Goal: Task Accomplishment & Management: Complete application form

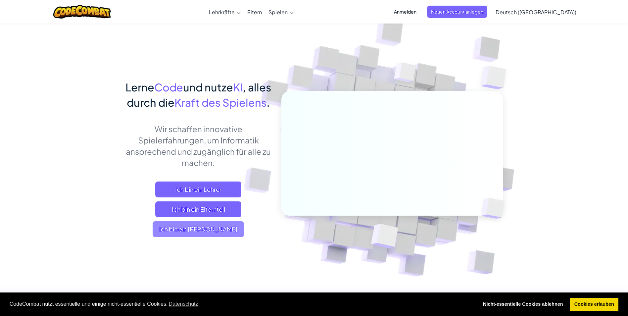
click at [227, 237] on span "Ich bin ein [PERSON_NAME]" at bounding box center [198, 229] width 91 height 16
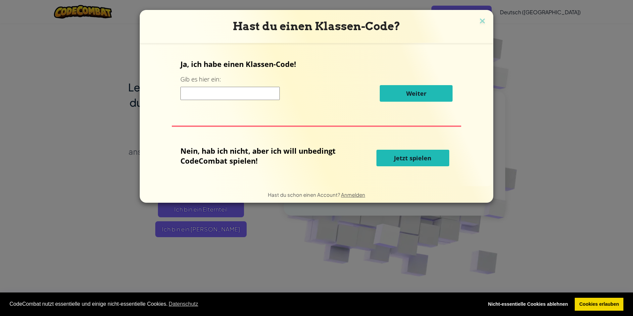
click at [427, 155] on span "Jetzt spielen" at bounding box center [412, 158] width 37 height 8
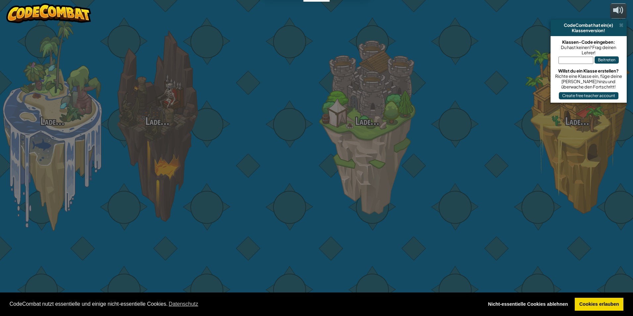
select select "de-DE"
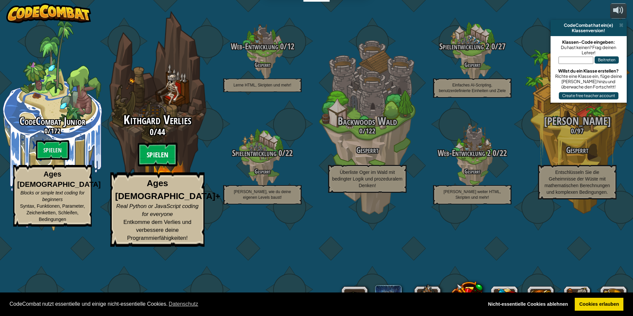
click at [166, 167] on btn "Spielen" at bounding box center [158, 155] width 40 height 24
select select "de-DE"
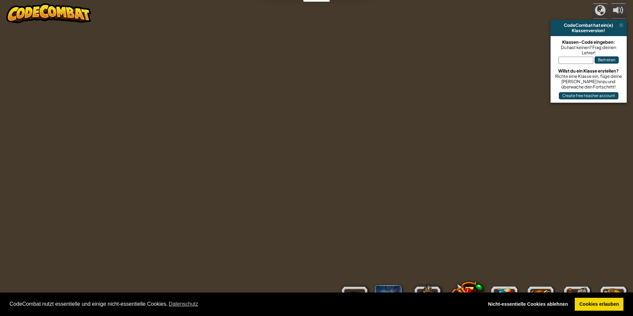
select select "de-DE"
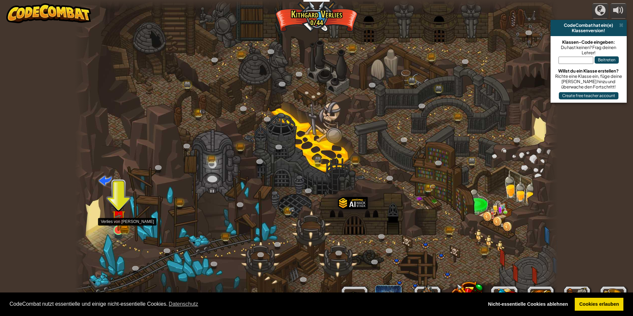
click at [122, 225] on img at bounding box center [118, 216] width 13 height 29
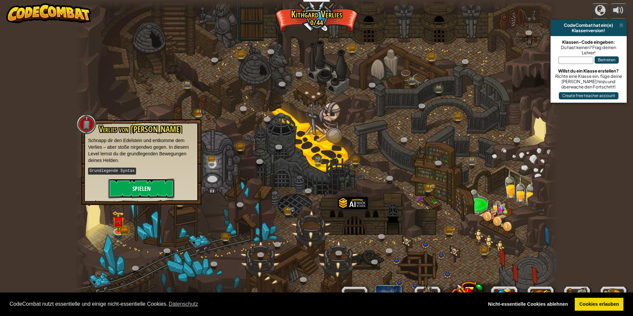
click at [135, 183] on button "Spielen" at bounding box center [141, 189] width 66 height 20
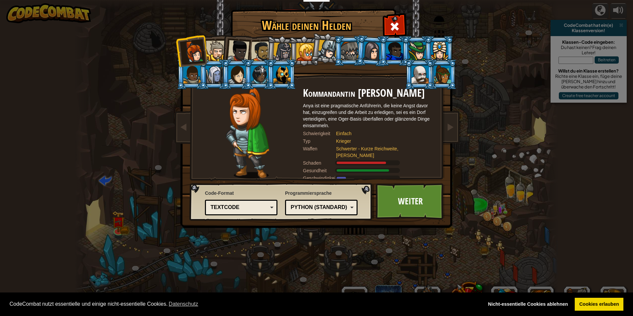
click at [426, 75] on div at bounding box center [420, 75] width 17 height 18
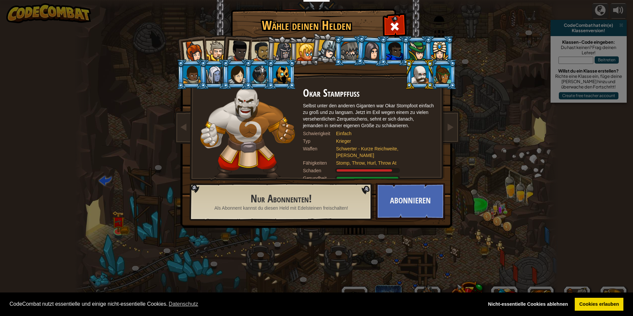
drag, startPoint x: 259, startPoint y: 116, endPoint x: 263, endPoint y: 121, distance: 6.0
click at [263, 121] on img at bounding box center [247, 132] width 94 height 91
click at [295, 52] on li at bounding box center [304, 51] width 30 height 30
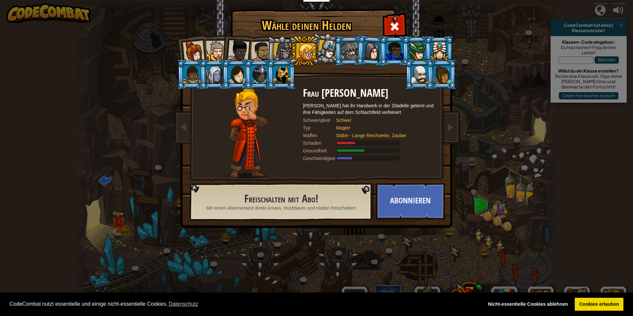
click at [302, 50] on div at bounding box center [306, 52] width 18 height 18
click at [239, 44] on div at bounding box center [239, 51] width 22 height 22
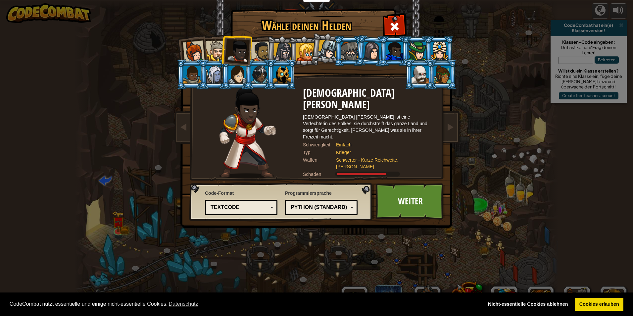
click at [263, 54] on div at bounding box center [261, 51] width 21 height 21
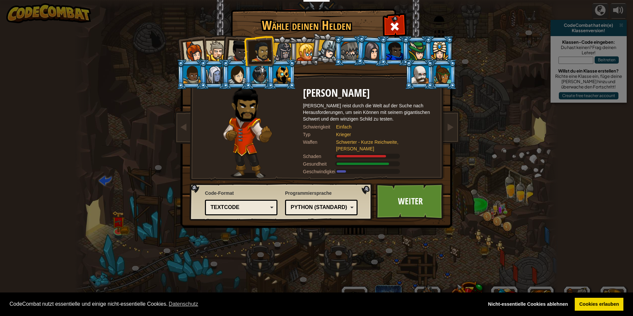
click at [275, 52] on div at bounding box center [282, 52] width 19 height 19
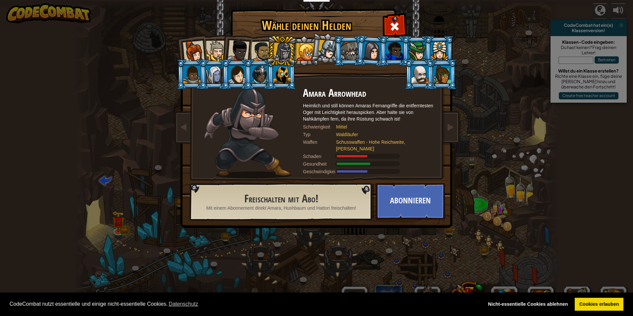
click at [237, 52] on div at bounding box center [239, 51] width 22 height 22
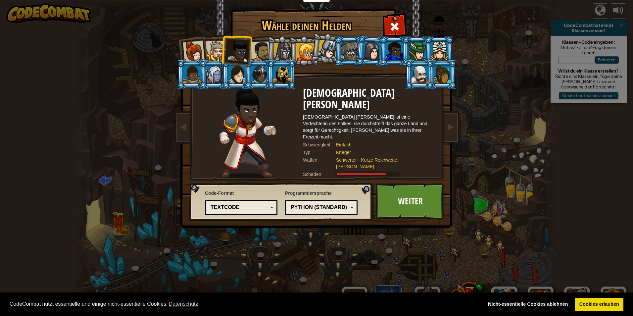
click at [413, 69] on div at bounding box center [420, 75] width 17 height 18
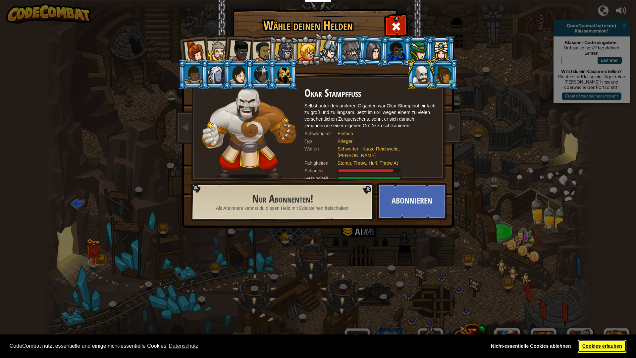
click at [607, 316] on link "Cookies erlauben" at bounding box center [602, 346] width 49 height 13
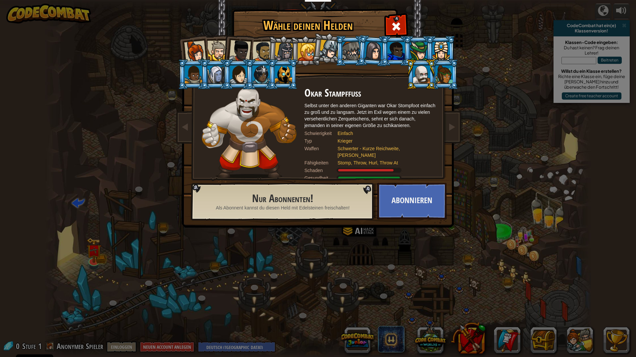
click at [495, 196] on div "Wähle deinen Helden 0 Kommandantin Anya Weston Anya ist eine pragmatische Anfüh…" at bounding box center [318, 178] width 636 height 357
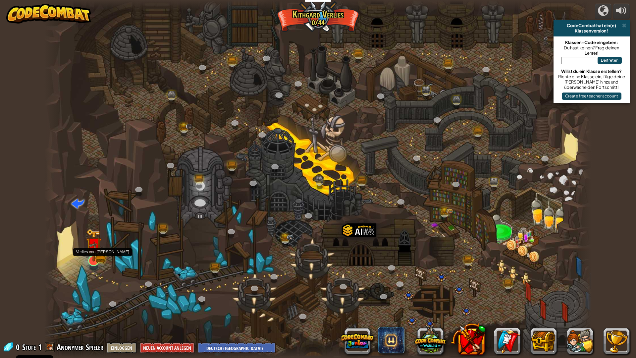
click at [92, 255] on img at bounding box center [93, 244] width 15 height 33
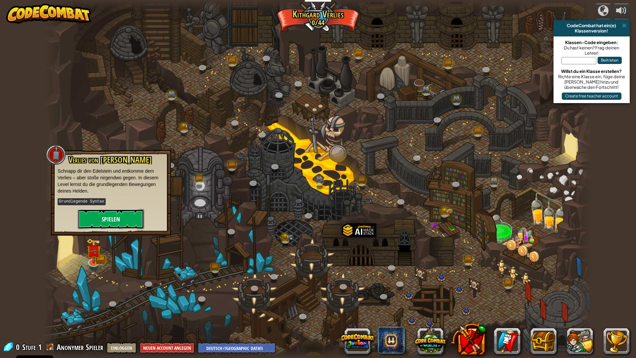
click at [120, 220] on button "Spielen" at bounding box center [111, 219] width 66 height 20
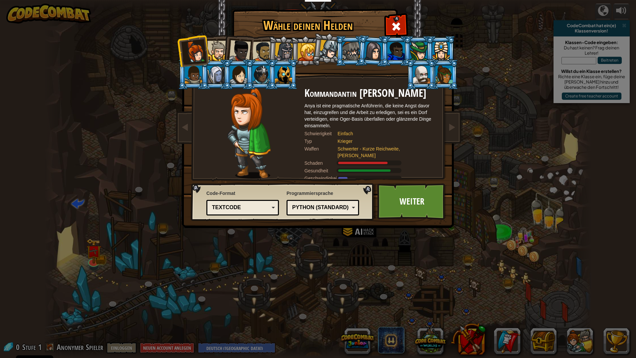
click at [233, 42] on div at bounding box center [240, 51] width 22 height 22
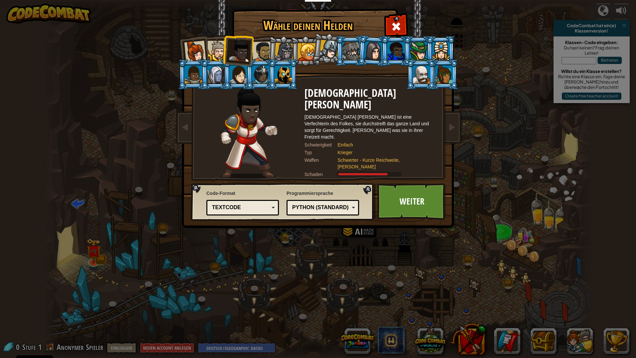
click at [262, 47] on div at bounding box center [262, 51] width 21 height 21
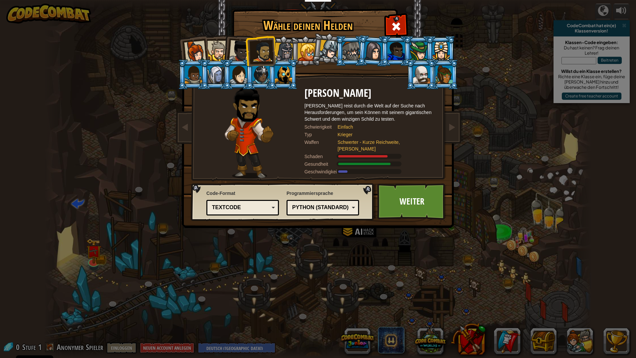
click at [200, 49] on div at bounding box center [195, 52] width 22 height 22
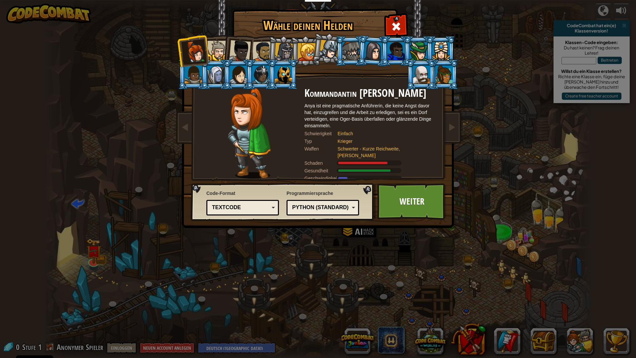
click at [222, 51] on div at bounding box center [217, 51] width 20 height 20
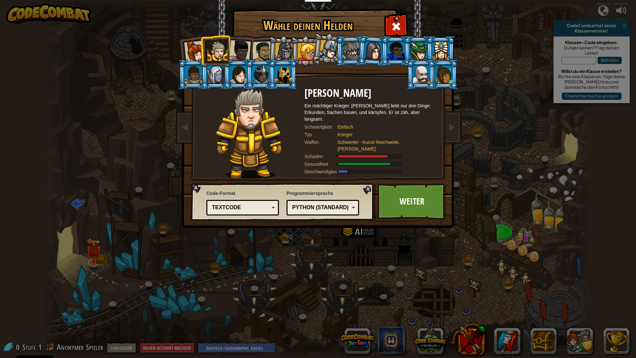
click at [266, 53] on div at bounding box center [262, 51] width 21 height 21
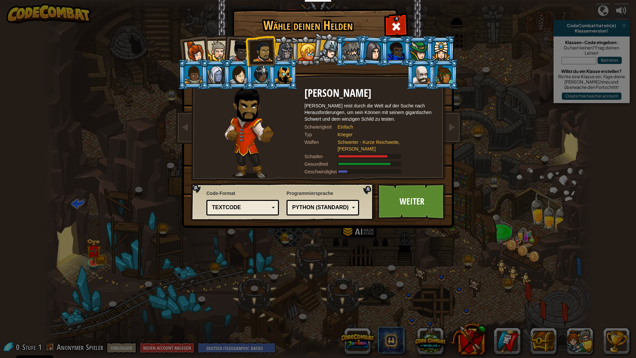
drag, startPoint x: 249, startPoint y: 54, endPoint x: 243, endPoint y: 54, distance: 6.0
click at [249, 54] on li at bounding box center [260, 50] width 30 height 31
click at [241, 53] on div at bounding box center [240, 51] width 22 height 22
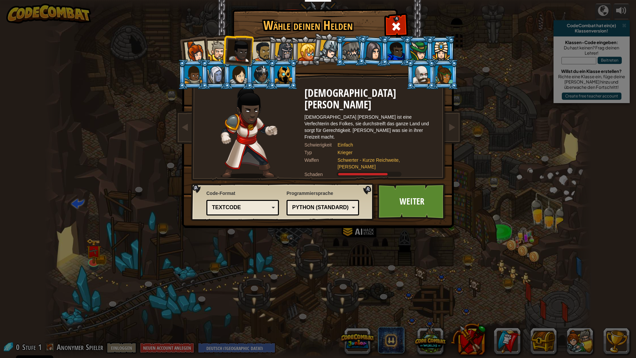
click at [220, 52] on div at bounding box center [217, 51] width 20 height 20
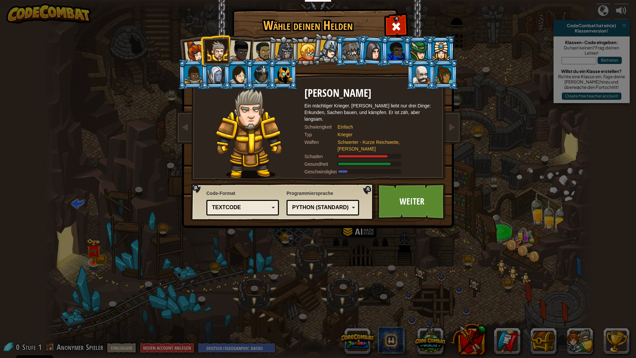
click at [199, 50] on div at bounding box center [195, 52] width 22 height 22
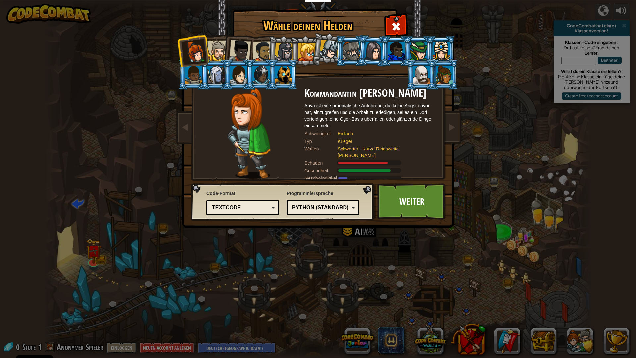
click at [263, 50] on div at bounding box center [262, 51] width 21 height 21
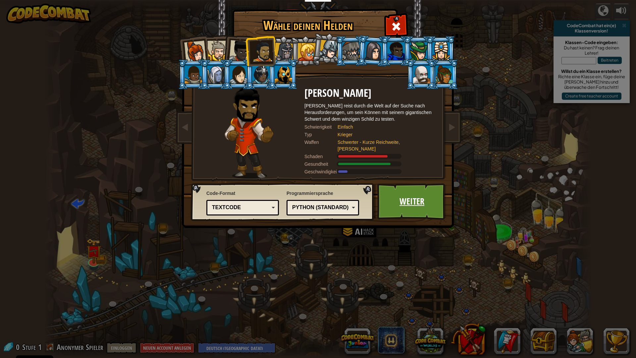
click at [412, 203] on link "Weiter" at bounding box center [411, 201] width 69 height 36
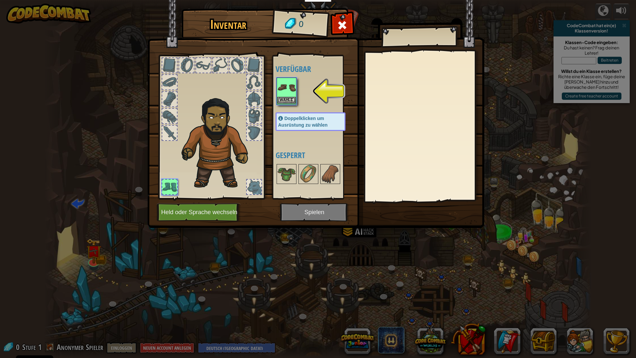
click at [285, 87] on img at bounding box center [286, 87] width 19 height 19
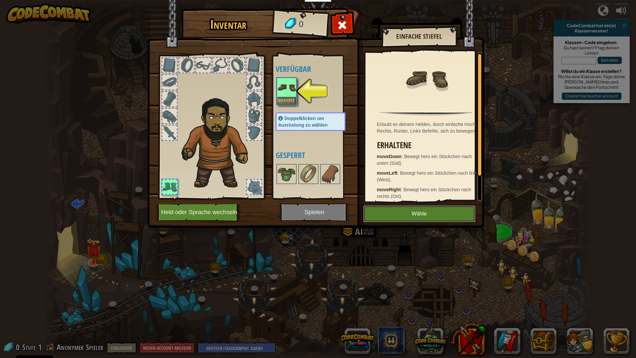
click at [445, 208] on button "Wähle" at bounding box center [419, 213] width 112 height 17
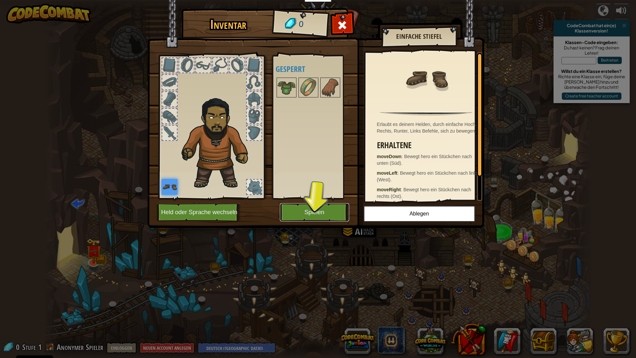
click at [326, 212] on button "Spielen" at bounding box center [314, 212] width 69 height 18
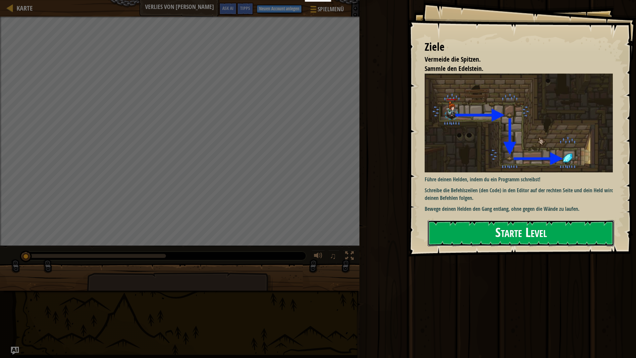
click at [496, 224] on button "Starte Level" at bounding box center [521, 233] width 187 height 26
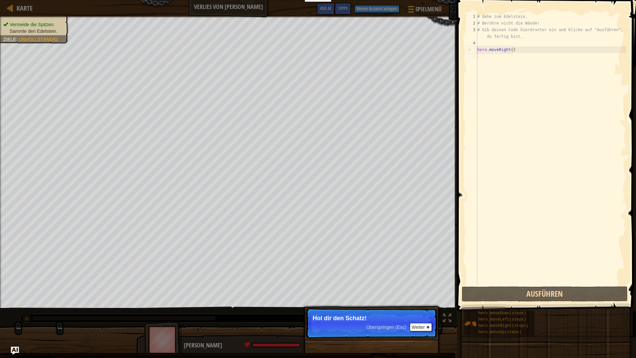
click at [555, 146] on div "# Gehe zum Edelstein. # Berühre nicht die Wände! # Gib deinen Code hierdrunter …" at bounding box center [551, 155] width 150 height 285
click at [537, 297] on button "Ausführen" at bounding box center [545, 293] width 166 height 15
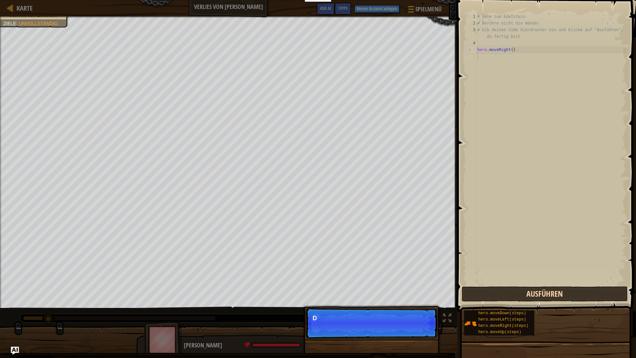
scroll to position [3, 0]
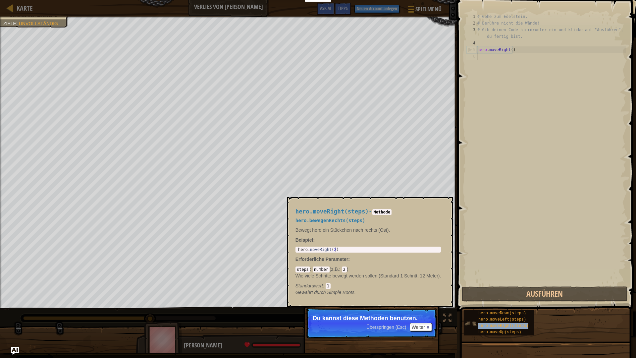
click at [504, 316] on span "hero.moveRight(steps)" at bounding box center [503, 325] width 50 height 5
drag, startPoint x: 504, startPoint y: 326, endPoint x: 497, endPoint y: 317, distance: 11.5
click at [497, 316] on div "hero.moveLeft(steps)" at bounding box center [509, 319] width 64 height 6
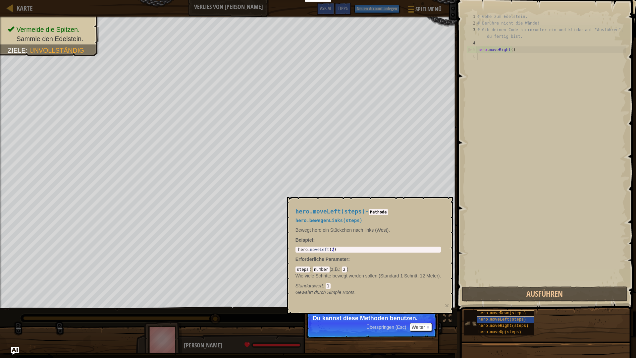
click at [497, 314] on span "hero.moveDown(steps)" at bounding box center [502, 313] width 48 height 5
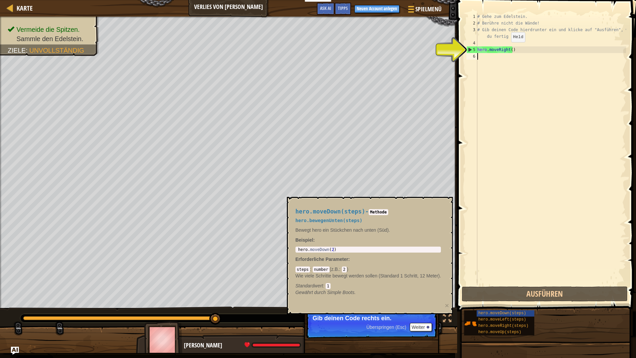
click at [506, 49] on div "# Gehe zum Edelstein. # Berühre nicht die Wände! # Gib deinen Code hierdrunter …" at bounding box center [551, 155] width 150 height 285
click at [506, 48] on div "# Gehe zum Edelstein. # Berühre nicht die Wände! # Gib deinen Code hierdrunter …" at bounding box center [551, 155] width 150 height 285
click at [508, 48] on div "# Gehe zum Edelstein. # Berühre nicht die Wände! # Gib deinen Code hierdrunter …" at bounding box center [551, 155] width 150 height 285
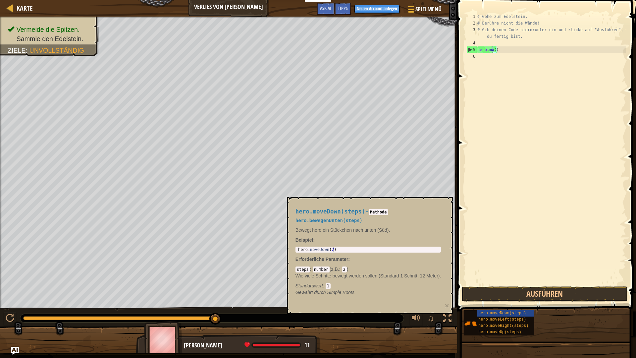
type textarea "hero.m()"
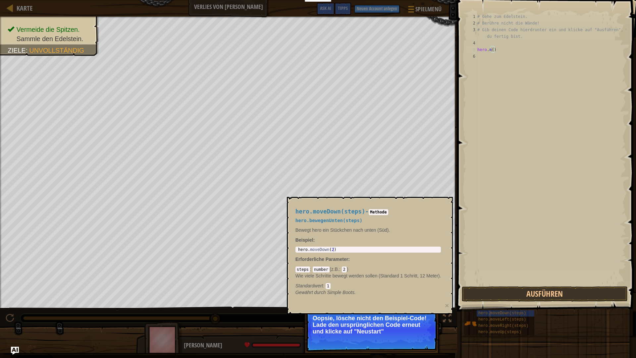
type textarea "hero.moveDown(2)"
click at [336, 247] on div "hero . moveDown ( 2 )" at bounding box center [368, 249] width 143 height 5
drag, startPoint x: 330, startPoint y: 250, endPoint x: 295, endPoint y: 250, distance: 35.1
drag, startPoint x: 295, startPoint y: 250, endPoint x: 301, endPoint y: 250, distance: 7.0
click at [302, 250] on div "hero . moveDown ( 2 )" at bounding box center [368, 254] width 143 height 14
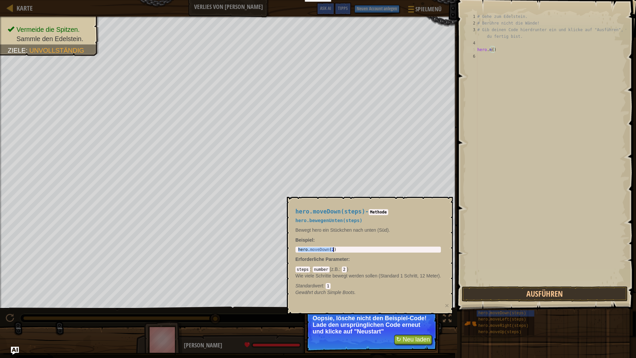
drag, startPoint x: 298, startPoint y: 249, endPoint x: 334, endPoint y: 249, distance: 35.8
click at [334, 249] on div "hero . moveDown ( 2 )" at bounding box center [368, 254] width 143 height 14
click at [496, 52] on div "# Gehe zum Edelstein. # Berühre nicht die Wände! # Gib deinen Code hierdrunter …" at bounding box center [551, 155] width 150 height 285
click at [496, 50] on div "# Gehe zum Edelstein. # Berühre nicht die Wände! # Gib deinen Code hierdrunter …" at bounding box center [551, 155] width 150 height 285
click at [562, 293] on button "Ausführen" at bounding box center [545, 293] width 166 height 15
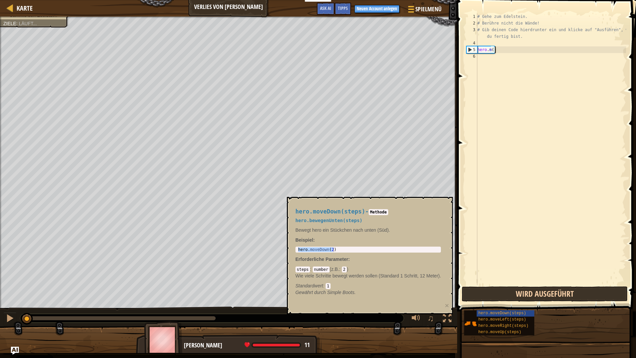
scroll to position [3, 1]
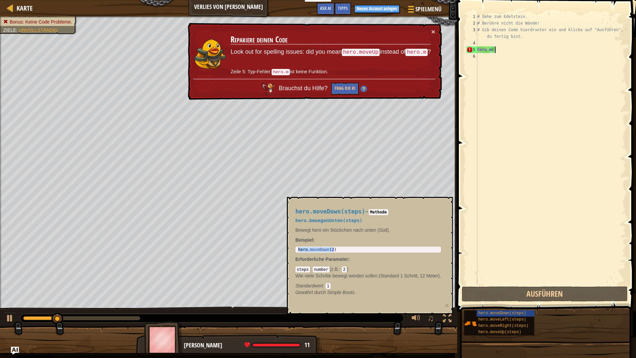
drag, startPoint x: 500, startPoint y: 54, endPoint x: 499, endPoint y: 48, distance: 5.7
click at [500, 53] on div "# Gehe zum Edelstein. # Berühre nicht die Wände! # Gib deinen Code hierdrunter …" at bounding box center [551, 155] width 150 height 285
click at [494, 48] on div "# Gehe zum Edelstein. # Berühre nicht die Wände! # Gib deinen Code hierdrunter …" at bounding box center [551, 155] width 150 height 285
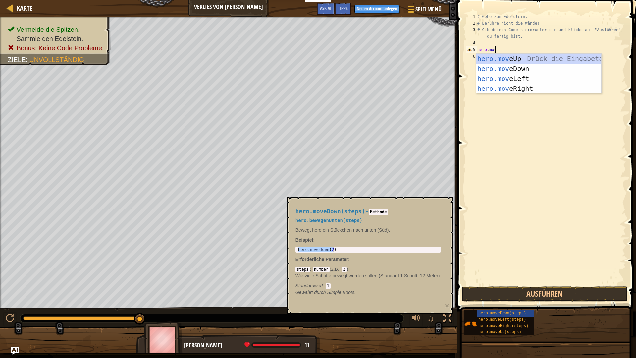
type textarea "hero.move"
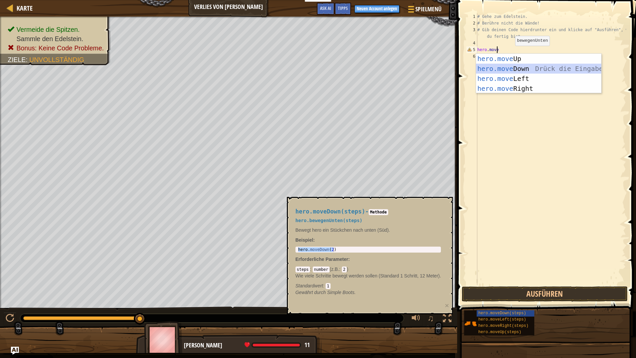
click at [522, 67] on div "hero.move Up Drück die Eingabetaste hero.move Down Drück die Eingabetaste hero.…" at bounding box center [538, 84] width 125 height 60
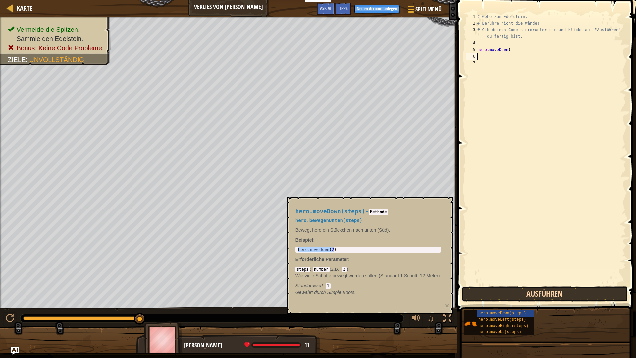
click at [559, 294] on button "Ausführen" at bounding box center [545, 293] width 166 height 15
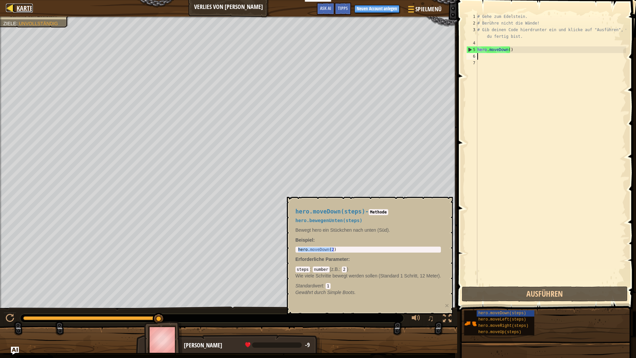
click at [15, 7] on link "Karte" at bounding box center [23, 8] width 20 height 9
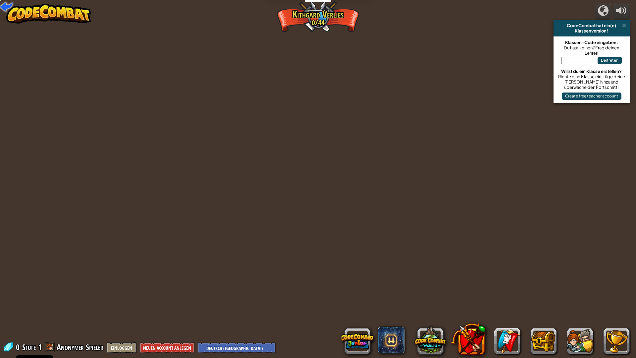
select select "de-DE"
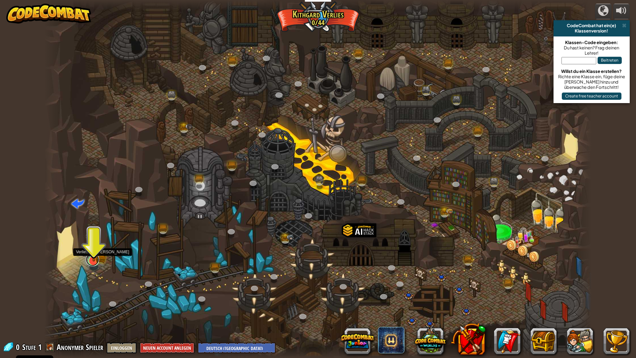
click at [93, 262] on link at bounding box center [92, 259] width 13 height 13
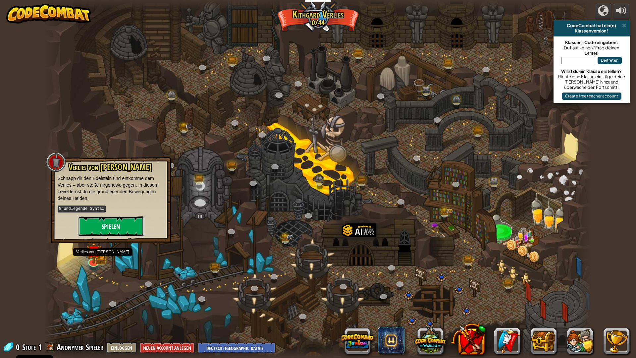
click at [119, 234] on button "Spielen" at bounding box center [111, 226] width 66 height 20
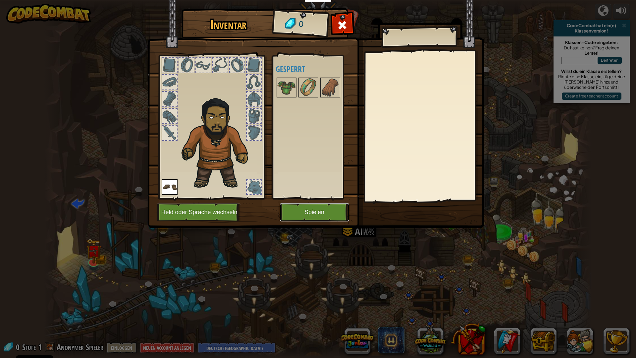
click at [309, 210] on button "Spielen" at bounding box center [314, 212] width 69 height 18
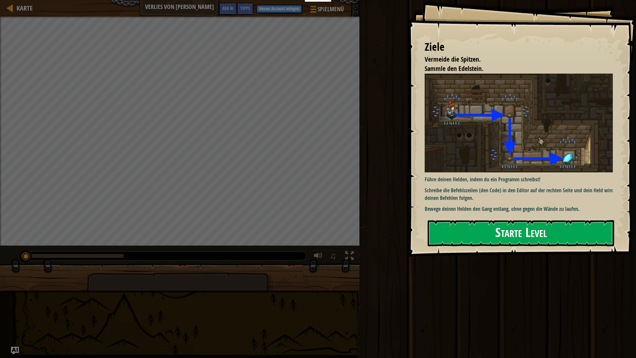
click at [577, 230] on button "Starte Level" at bounding box center [521, 233] width 187 height 26
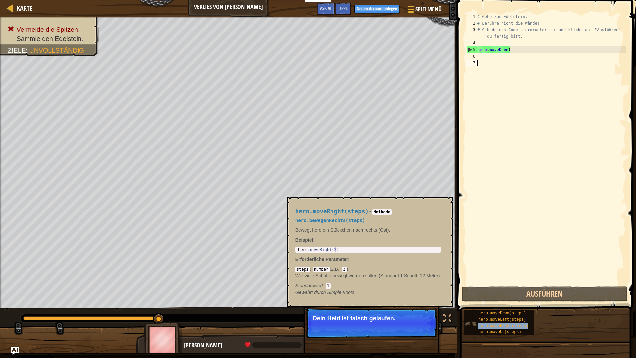
click at [491, 316] on span "hero.moveRight(steps)" at bounding box center [503, 325] width 50 height 5
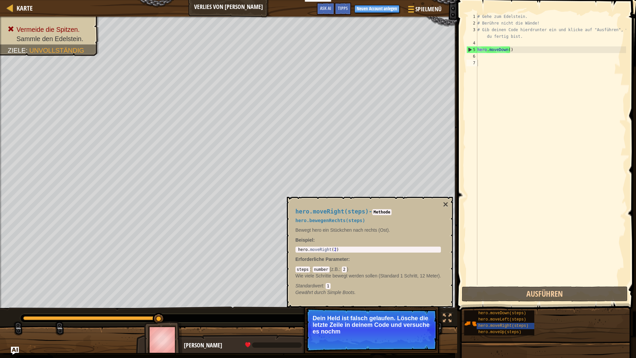
click at [530, 286] on span at bounding box center [547, 146] width 184 height 331
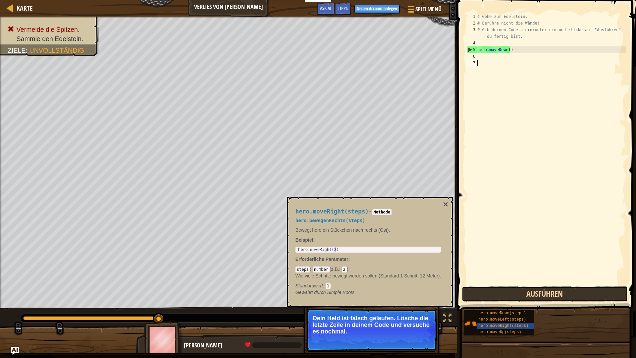
click at [532, 288] on button "Ausführen" at bounding box center [545, 293] width 166 height 15
click at [536, 294] on button "Ausführen" at bounding box center [545, 293] width 166 height 15
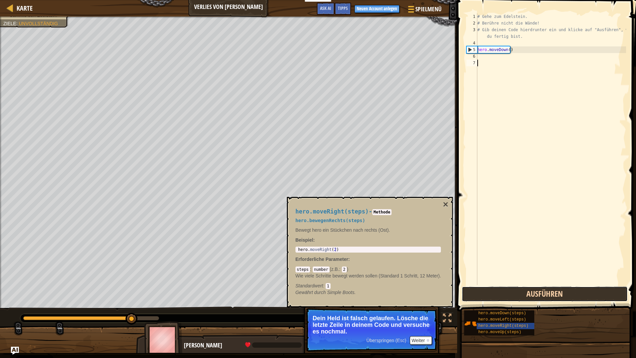
click at [536, 294] on button "Ausführen" at bounding box center [545, 293] width 166 height 15
click at [536, 294] on button "Wird ausgeführt" at bounding box center [545, 293] width 166 height 15
click at [536, 294] on button "Ausführen" at bounding box center [545, 293] width 166 height 15
click at [535, 294] on button "Ausführen" at bounding box center [545, 293] width 166 height 15
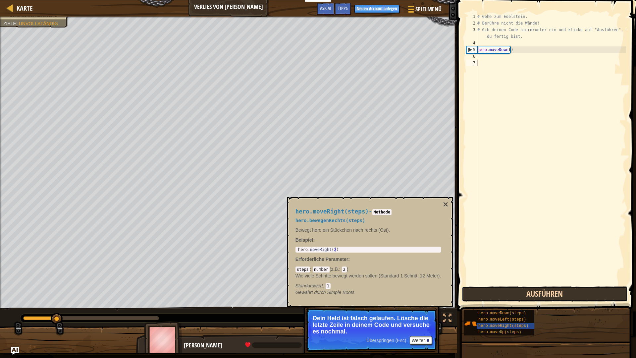
click at [535, 294] on button "Ausführen" at bounding box center [545, 293] width 166 height 15
click at [535, 294] on button "Wird ausgeführt" at bounding box center [545, 293] width 166 height 15
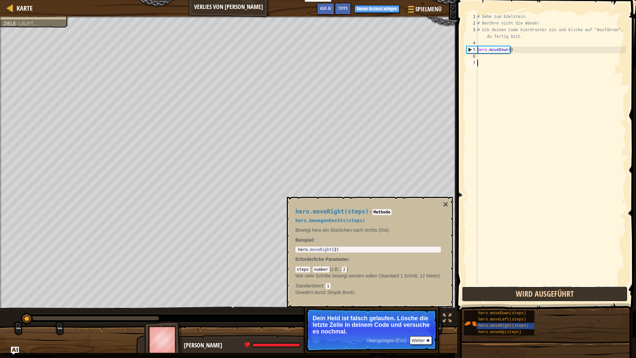
click at [535, 294] on button "Wird ausgeführt" at bounding box center [545, 293] width 166 height 15
click at [535, 294] on button "Ausführen" at bounding box center [545, 293] width 166 height 15
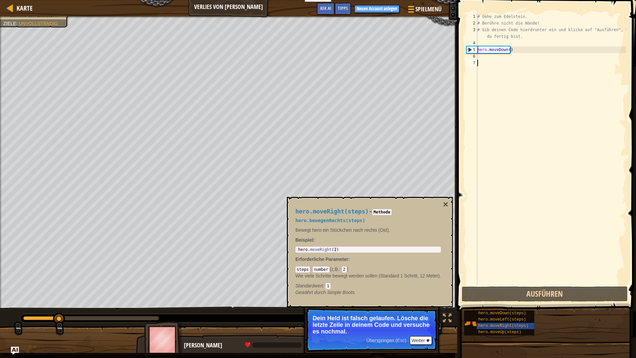
drag, startPoint x: 535, startPoint y: 294, endPoint x: 469, endPoint y: 246, distance: 81.6
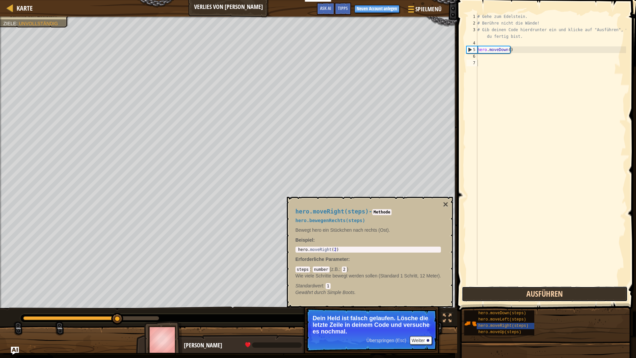
click at [513, 297] on button "Ausführen" at bounding box center [545, 293] width 166 height 15
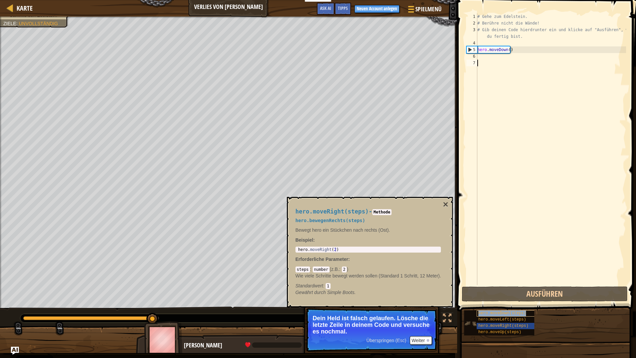
click at [506, 313] on span "hero.moveDown(steps)" at bounding box center [502, 313] width 48 height 5
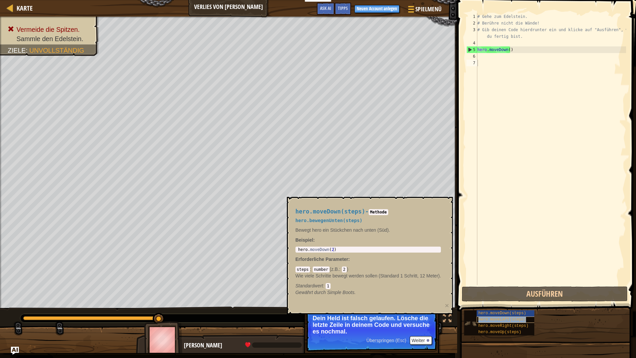
click at [503, 316] on span "hero.moveLeft(steps)" at bounding box center [502, 319] width 48 height 5
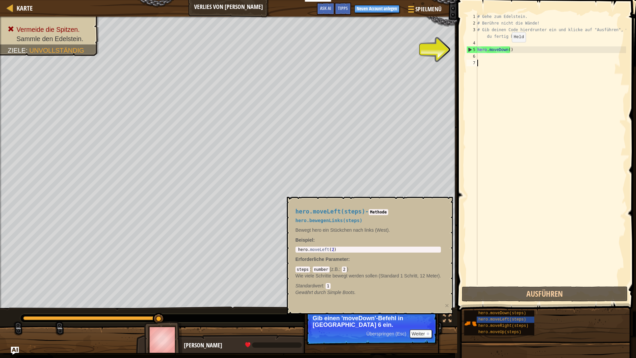
click at [506, 49] on div "# Gehe zum Edelstein. # Berühre nicht die Wände! # Gib deinen Code hierdrunter …" at bounding box center [551, 155] width 150 height 285
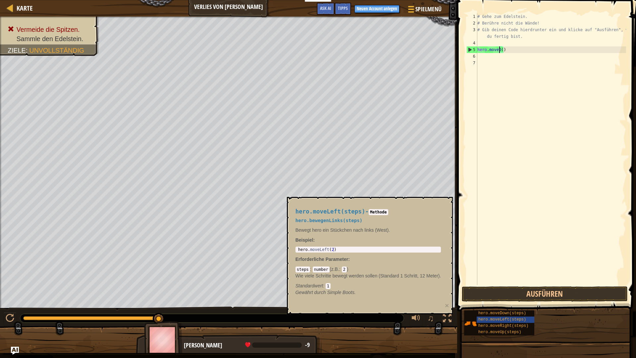
type textarea "hero.move()"
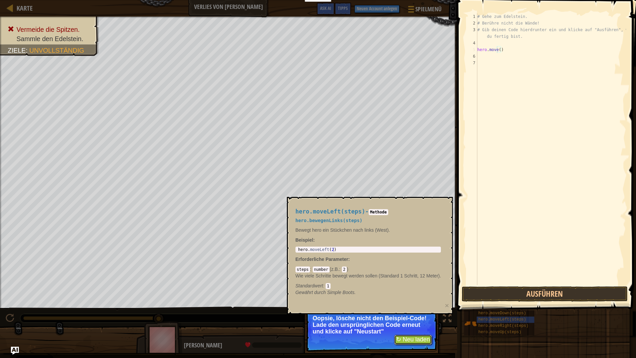
click at [417, 316] on button "↻ Neu laden" at bounding box center [413, 340] width 38 height 10
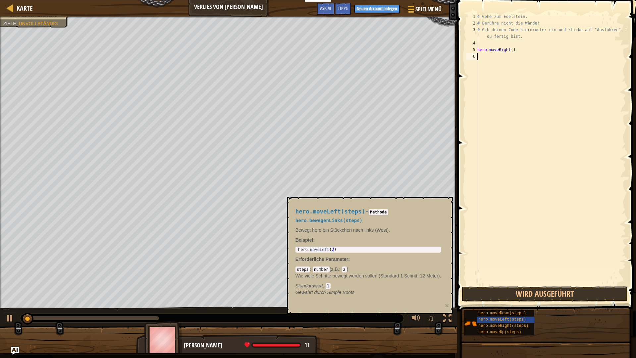
scroll to position [3, 0]
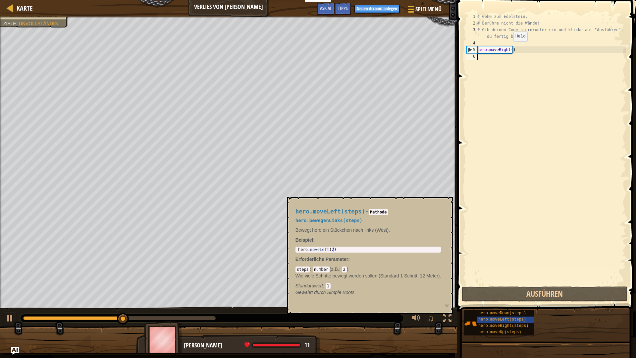
click at [508, 48] on div "# Gehe zum Edelstein. # Berühre nicht die Wände! # Gib deinen Code hierdrunter …" at bounding box center [551, 155] width 150 height 285
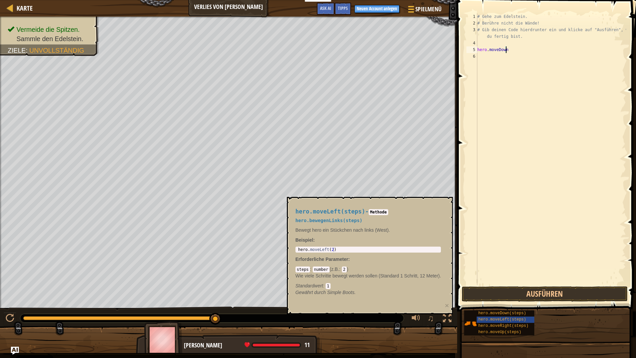
scroll to position [3, 2]
type textarea "hero.moveDown"
click at [521, 297] on button "Ausführen" at bounding box center [545, 293] width 166 height 15
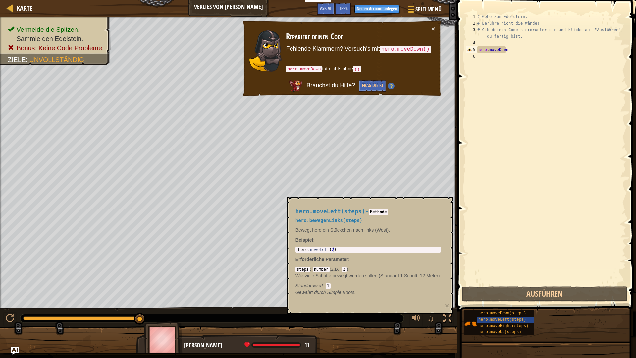
click at [515, 50] on div "# Gehe zum Edelstein. # Berühre nicht die Wände! # Gib deinen Code hierdrunter …" at bounding box center [551, 155] width 150 height 285
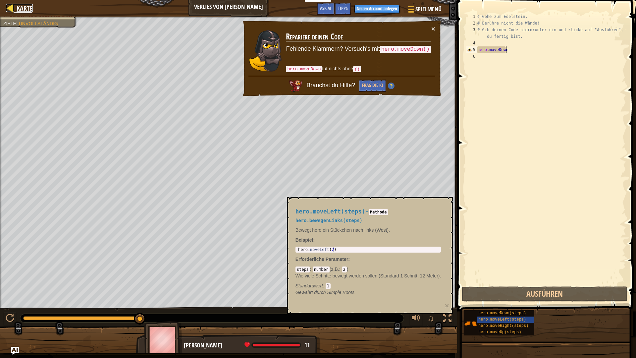
click at [8, 5] on div at bounding box center [10, 8] width 8 height 8
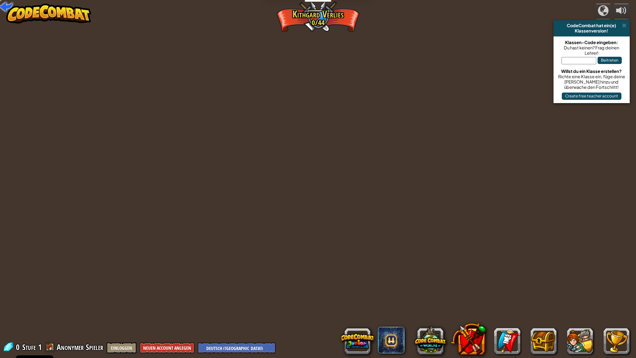
select select "de-DE"
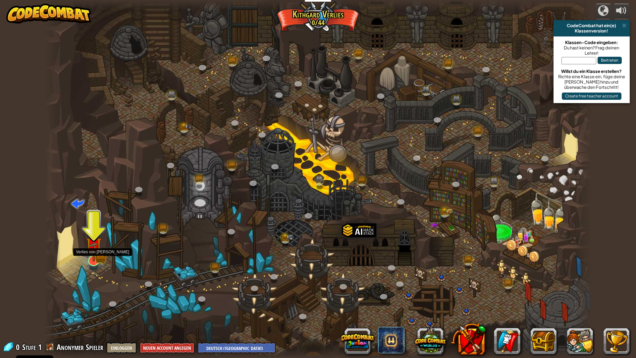
click at [94, 257] on img at bounding box center [93, 244] width 15 height 33
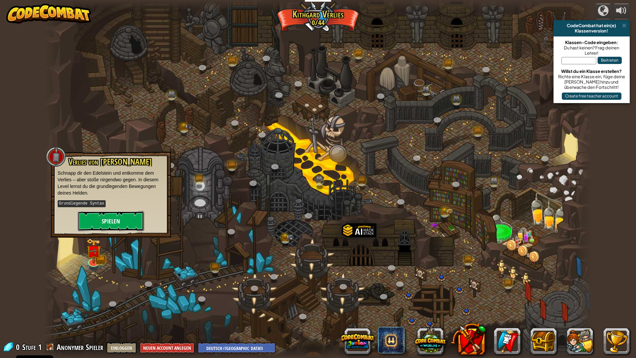
click at [110, 219] on button "Spielen" at bounding box center [111, 221] width 66 height 20
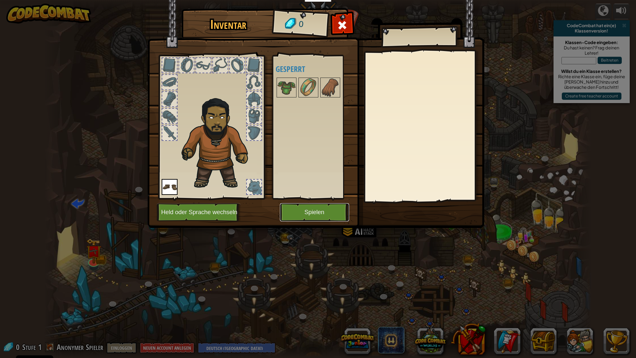
click at [307, 206] on button "Spielen" at bounding box center [314, 212] width 69 height 18
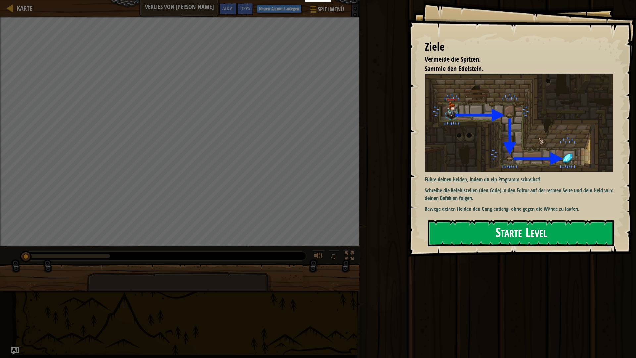
click at [503, 152] on div "Ziele Vermeide die Spitzen. Sammle den Edelstein. Führe deinen Helden, indem du…" at bounding box center [522, 128] width 228 height 256
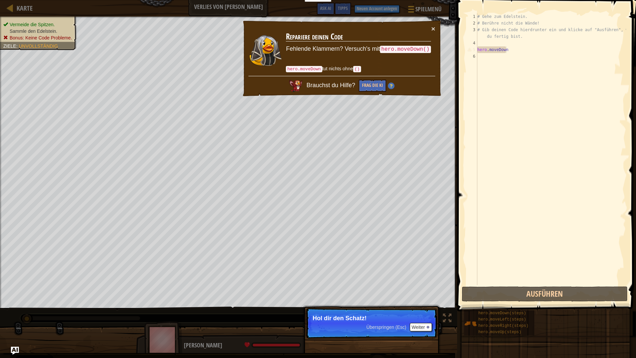
click at [509, 47] on div "# Gehe zum Edelstein. # Berühre nicht die Wände! # Gib deinen Code hierdrunter …" at bounding box center [551, 155] width 150 height 285
type textarea "hero.moveDown"
click at [506, 47] on div "# Gehe zum Edelstein. # Berühre nicht die Wände! # Gib deinen Code hierdrunter …" at bounding box center [551, 155] width 150 height 285
click at [505, 49] on div "# Gehe zum Edelstein. # Berühre nicht die Wände! # Gib deinen Code hierdrunter …" at bounding box center [551, 155] width 150 height 285
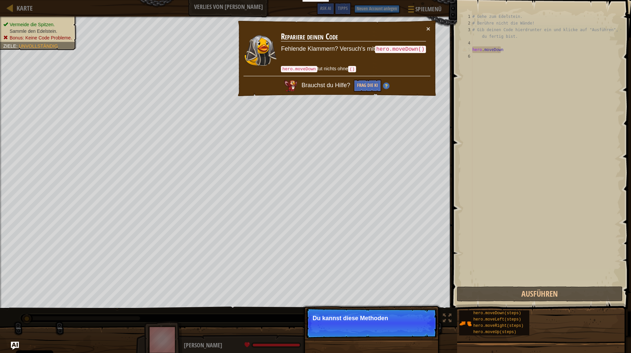
click at [494, 52] on div "# Gehe zum Edelstein. # Berühre nicht die Wände! # Gib deinen Code hierdrunter …" at bounding box center [546, 155] width 150 height 285
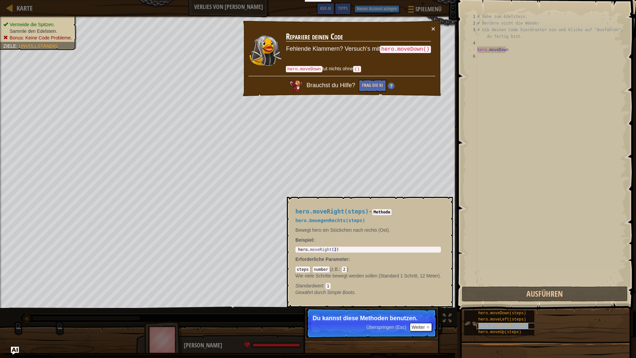
click at [498, 316] on div "hero.moveRight(steps)" at bounding box center [509, 326] width 64 height 6
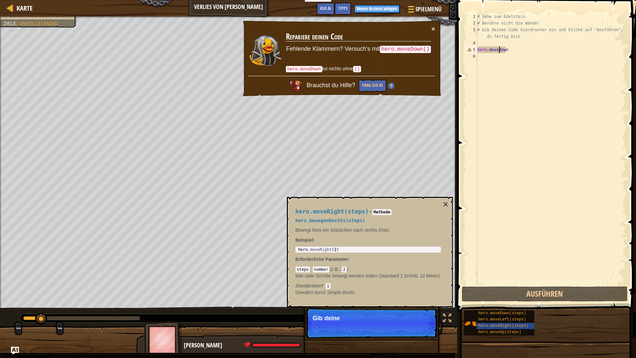
drag, startPoint x: 498, startPoint y: 323, endPoint x: 504, endPoint y: 45, distance: 278.0
click at [504, 45] on div "# Gehe zum Edelstein. # Berühre nicht die Wände! # Gib deinen Code hierdrunter …" at bounding box center [551, 155] width 150 height 285
click at [506, 49] on div "# Gehe zum Edelstein. # Berühre nicht die Wände! # Gib deinen Code hierdrunter …" at bounding box center [551, 155] width 150 height 285
click at [508, 49] on div "# Gehe zum Edelstein. # Berühre nicht die Wände! # Gib deinen Code hierdrunter …" at bounding box center [551, 155] width 150 height 285
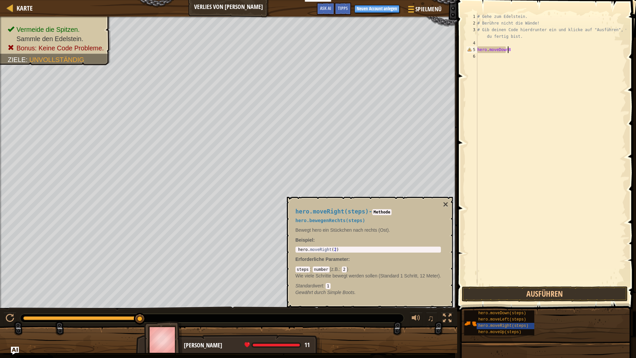
scroll to position [3, 2]
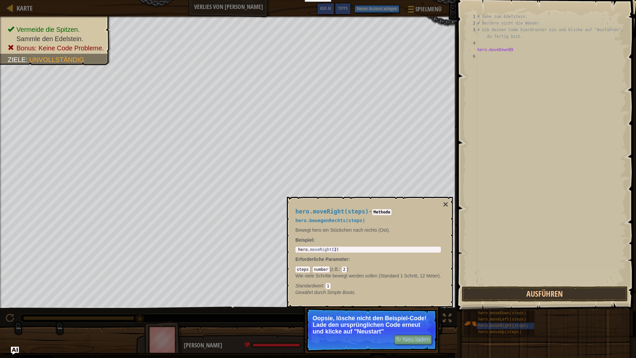
type textarea "hero.moveDown89"
click at [400, 316] on button "↻ Neu laden" at bounding box center [413, 340] width 38 height 10
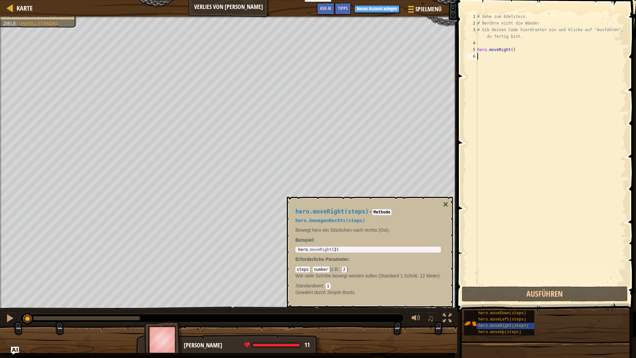
scroll to position [3, 0]
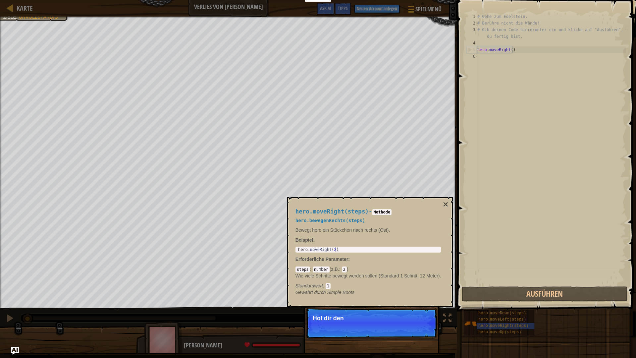
click at [526, 51] on div "# Gehe zum Edelstein. # Berühre nicht die Wände! # Gib deinen Code hierdrunter …" at bounding box center [551, 155] width 150 height 285
type textarea "hero.moveRight()"
click at [426, 316] on button "Weiter" at bounding box center [421, 327] width 22 height 9
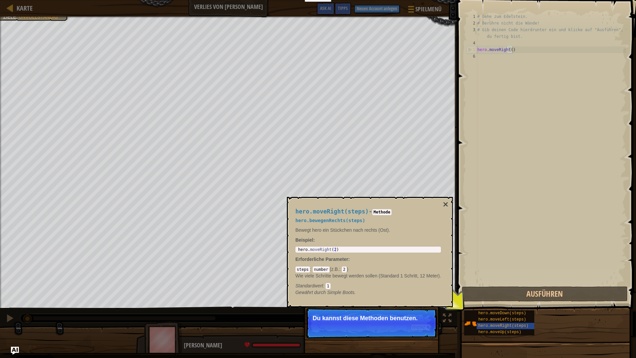
click at [430, 316] on button "Weiter" at bounding box center [421, 327] width 22 height 9
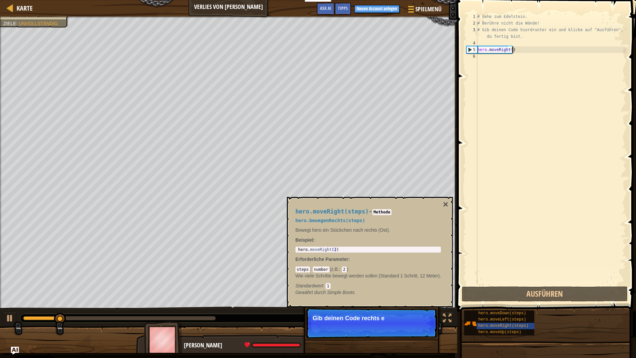
click at [522, 48] on div "# Gehe zum Edelstein. # Berühre nicht die Wände! # Gib deinen Code hierdrunter …" at bounding box center [551, 155] width 150 height 285
click at [494, 60] on div "# Gehe zum Edelstein. # Berühre nicht die Wände! # Gib deinen Code hierdrunter …" at bounding box center [551, 155] width 150 height 285
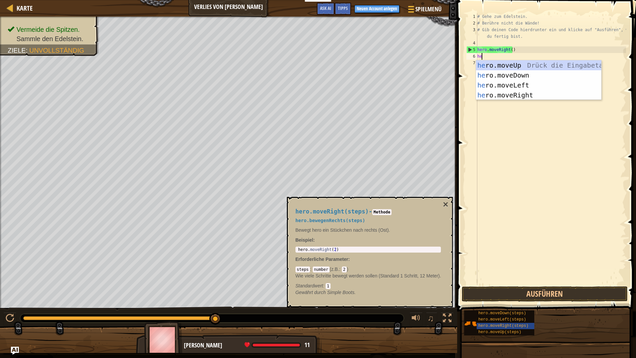
type textarea "her"
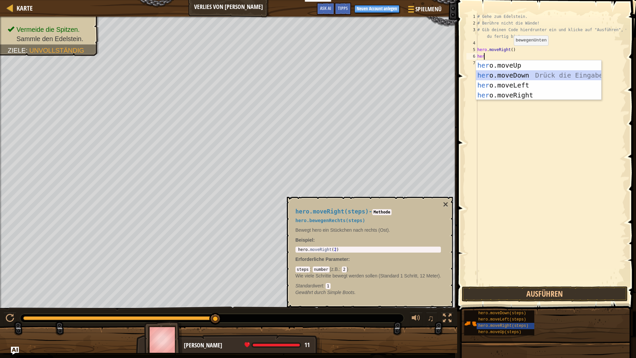
click at [512, 76] on div "her o.moveUp Drück die Eingabetaste her o.moveDown Drück die Eingabetaste her o…" at bounding box center [538, 90] width 125 height 60
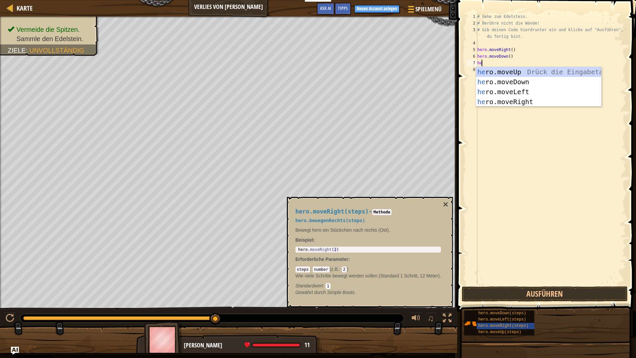
type textarea "her"
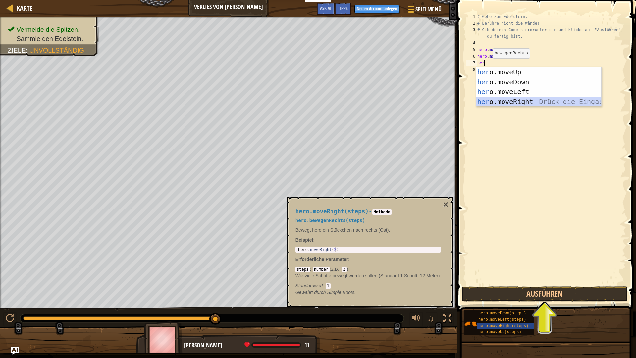
click at [506, 100] on div "her o.moveUp Drück die Eingabetaste her o.moveDown Drück die Eingabetaste her o…" at bounding box center [538, 97] width 125 height 60
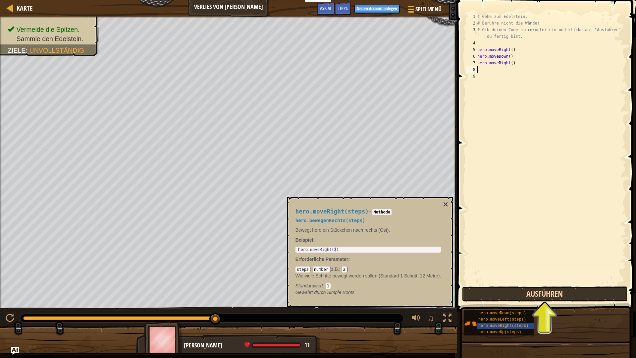
click at [555, 294] on button "Ausführen" at bounding box center [545, 293] width 166 height 15
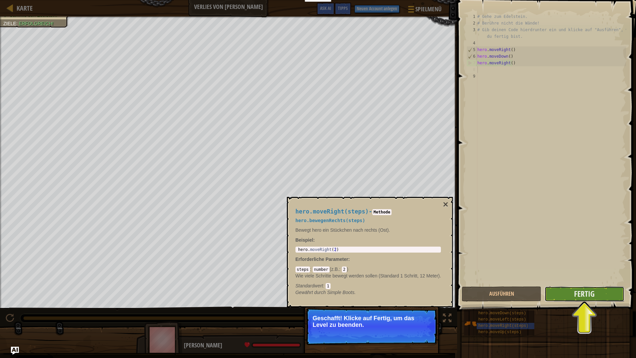
click at [575, 286] on button "Fertig" at bounding box center [585, 293] width 80 height 15
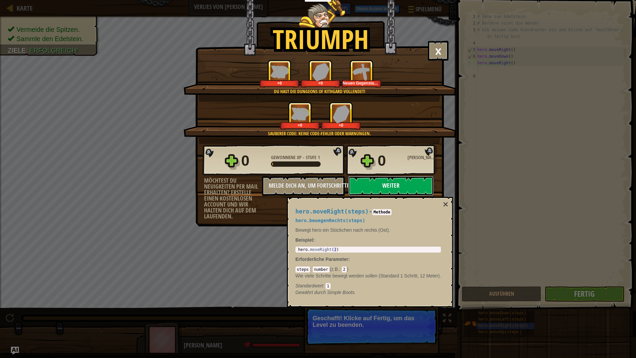
click at [385, 182] on button "Weiter" at bounding box center [390, 186] width 85 height 20
select select "de-DE"
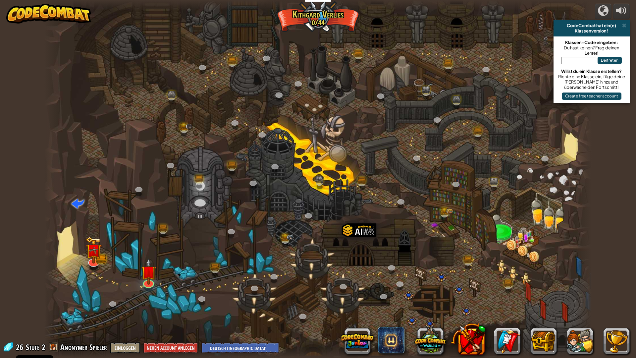
select select "de-DE"
drag, startPoint x: 138, startPoint y: 295, endPoint x: 144, endPoint y: 285, distance: 11.9
click at [138, 293] on div at bounding box center [317, 179] width 547 height 358
click at [145, 284] on link at bounding box center [147, 280] width 13 height 13
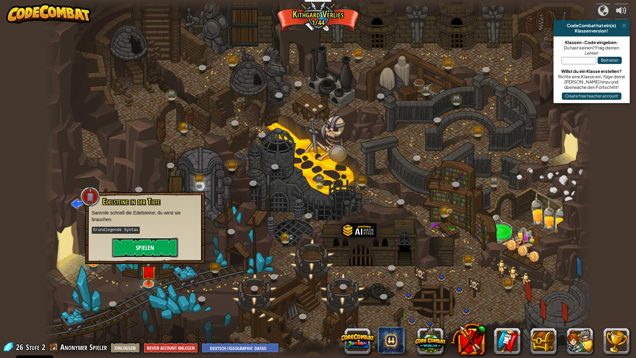
click at [151, 251] on button "Spielen" at bounding box center [145, 248] width 66 height 20
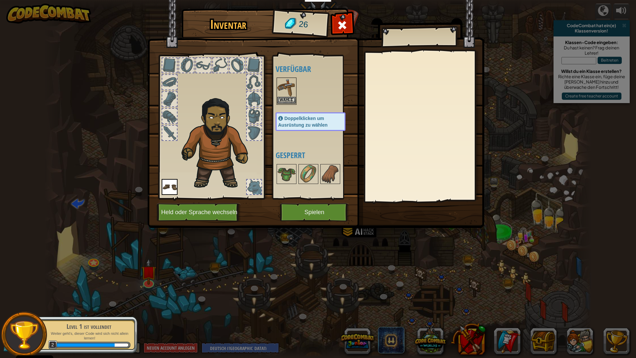
click at [274, 84] on div "Verfügbar Wähle Wähle Doppelklicken um Ausrüstung zu wählen Gesperrt" at bounding box center [313, 127] width 81 height 144
click at [283, 85] on img at bounding box center [286, 87] width 19 height 19
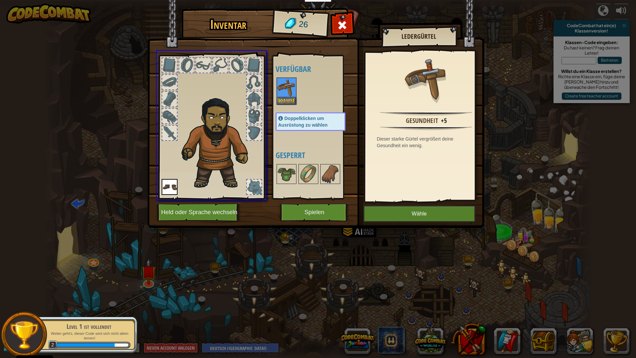
drag, startPoint x: 287, startPoint y: 91, endPoint x: 279, endPoint y: 107, distance: 17.2
click at [279, 107] on div "Inventar 26 Verfügbar Wähle Wähle Doppelklicken um Ausrüstung zu wählen Gesperr…" at bounding box center [318, 179] width 636 height 358
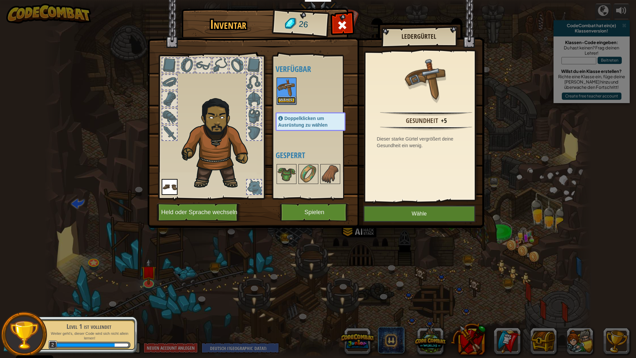
click at [286, 99] on button "Wähle" at bounding box center [286, 100] width 19 height 7
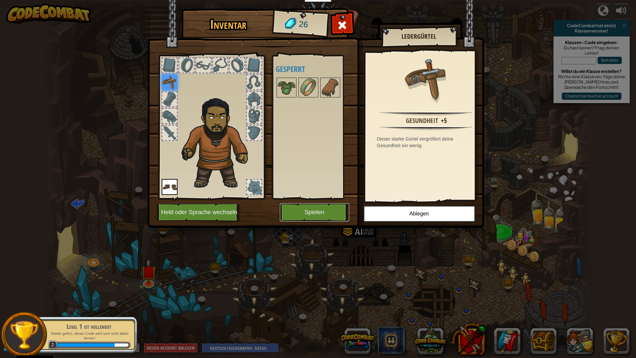
click at [335, 213] on button "Spielen" at bounding box center [314, 212] width 69 height 18
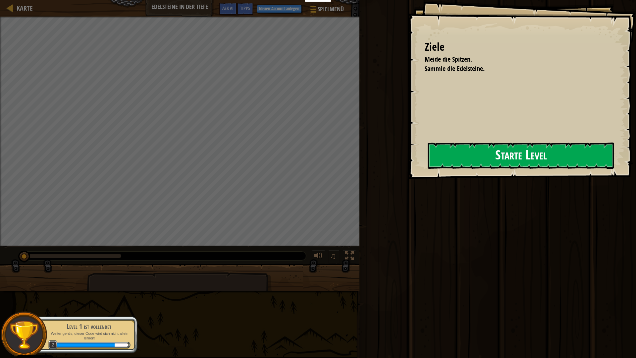
click at [468, 154] on button "Starte Level" at bounding box center [521, 155] width 187 height 26
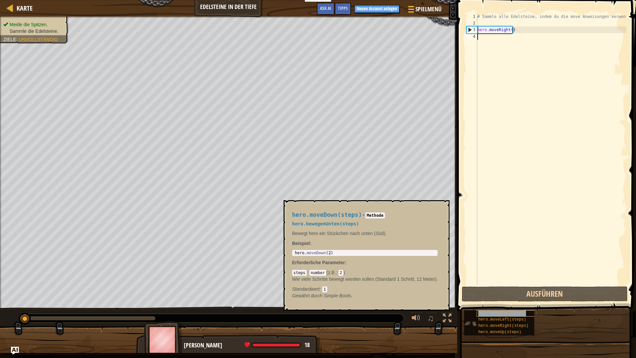
click at [508, 314] on span "hero.moveDown(steps)" at bounding box center [502, 313] width 48 height 5
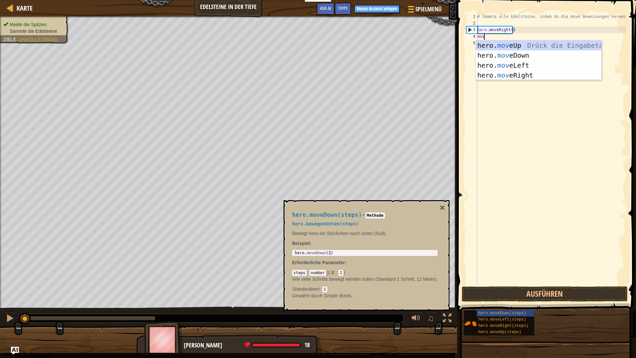
type textarea "move"
click at [501, 52] on div "hero. move Up Drück die Eingabetaste hero. move Down Drück die Eingabetaste her…" at bounding box center [538, 70] width 125 height 60
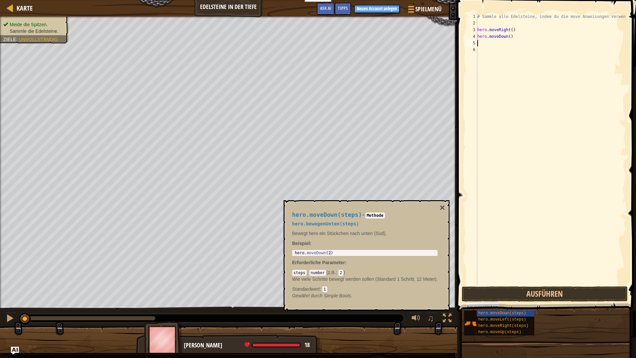
scroll to position [3, 0]
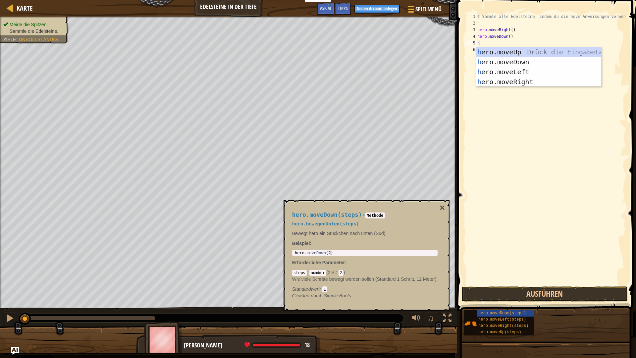
type textarea "her"
click at [520, 52] on div "her o.moveUp Drück die Eingabetaste her o.moveDown Drück die Eingabetaste her o…" at bounding box center [538, 77] width 125 height 60
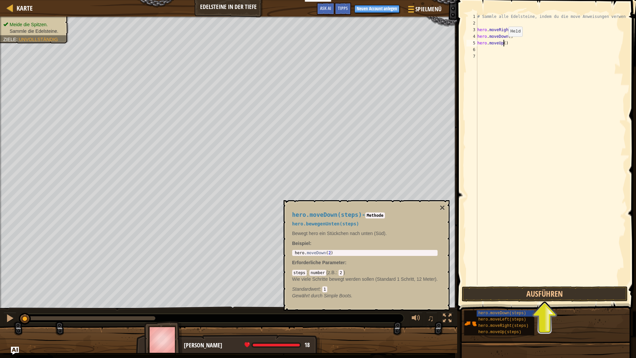
click at [503, 43] on div "# Sammle alle Edelsteine, indem du die move Anweisungen verwendest. hero . move…" at bounding box center [551, 155] width 150 height 285
type textarea "hero.moveUp(2)"
click at [489, 48] on div "# Sammle alle Edelsteine, indem du die move Anweisungen verwendest. hero . move…" at bounding box center [551, 155] width 150 height 285
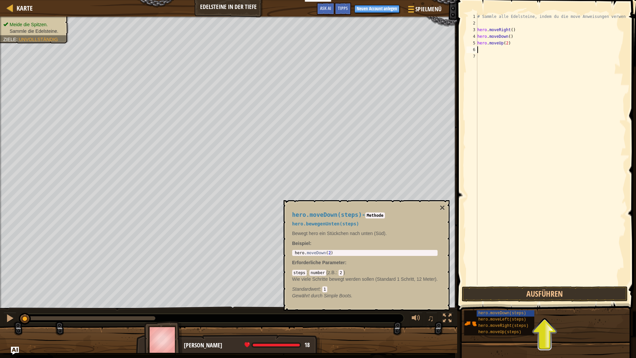
type textarea "her"
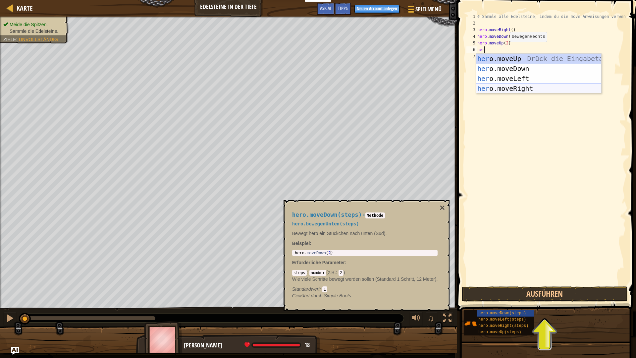
click at [517, 87] on div "her o.moveUp Drück die Eingabetaste her o.moveDown Drück die Eingabetaste her o…" at bounding box center [538, 84] width 125 height 60
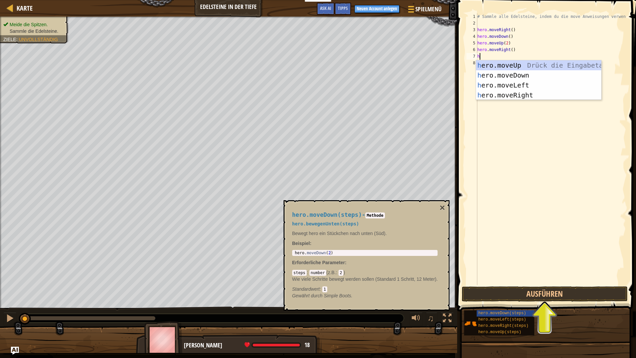
type textarea "her"
click at [504, 66] on div "her o.moveUp Drück die Eingabetaste her o.moveDown Drück die Eingabetaste her o…" at bounding box center [538, 90] width 125 height 60
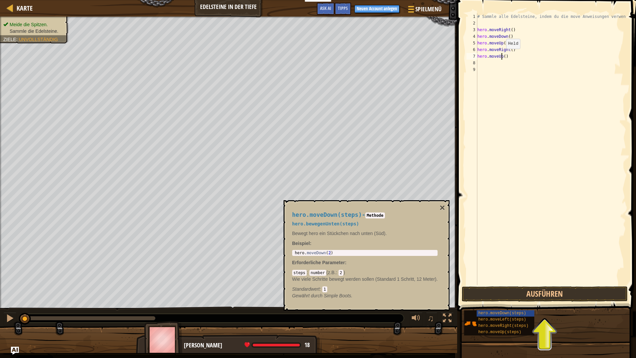
click at [501, 55] on div "# Sammle alle Edelsteine, indem du die move Anweisungen verwendest. hero . move…" at bounding box center [551, 155] width 150 height 285
click at [504, 65] on div "hero.moveDown Drück die Eingabetaste" at bounding box center [538, 75] width 125 height 30
click at [521, 294] on button "Ausführen" at bounding box center [545, 293] width 166 height 15
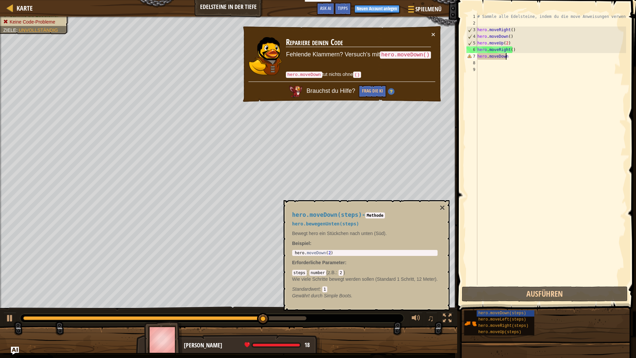
click at [510, 59] on div "# Sammle alle Edelsteine, indem du die move Anweisungen verwendest. hero . move…" at bounding box center [551, 155] width 150 height 285
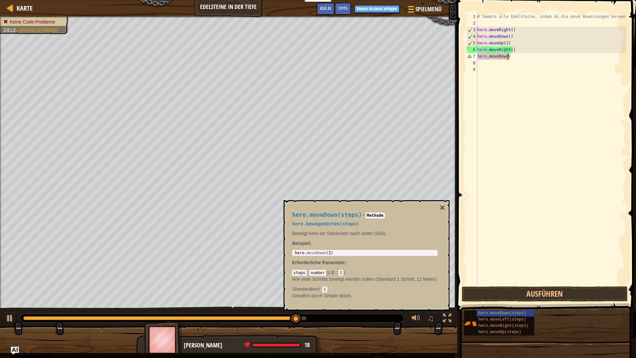
type textarea "hero.moveDown()"
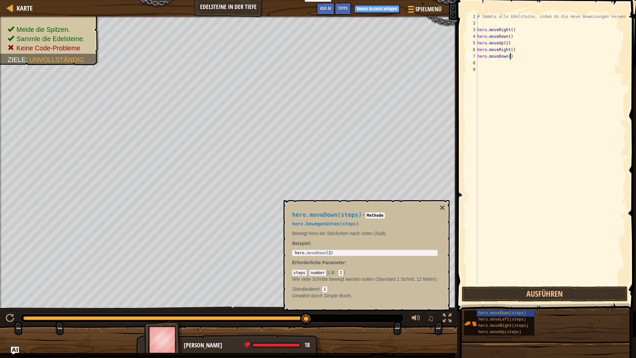
scroll to position [3, 0]
click at [562, 296] on button "Ausführen" at bounding box center [545, 293] width 166 height 15
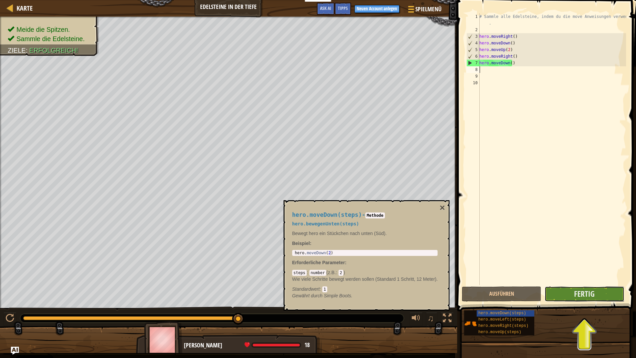
click at [568, 297] on button "Fertig" at bounding box center [585, 293] width 80 height 15
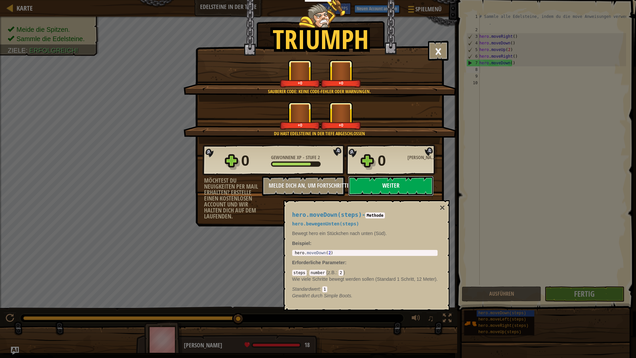
click at [381, 186] on button "Weiter" at bounding box center [390, 186] width 85 height 20
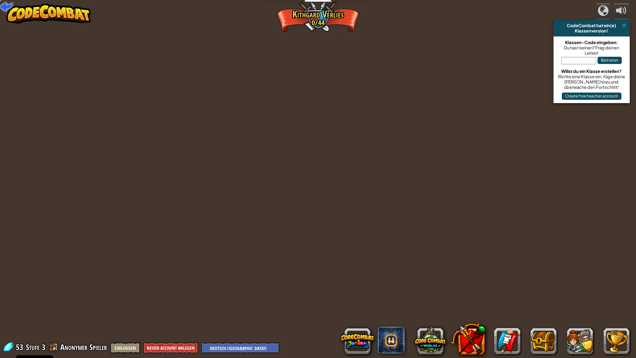
select select "de-DE"
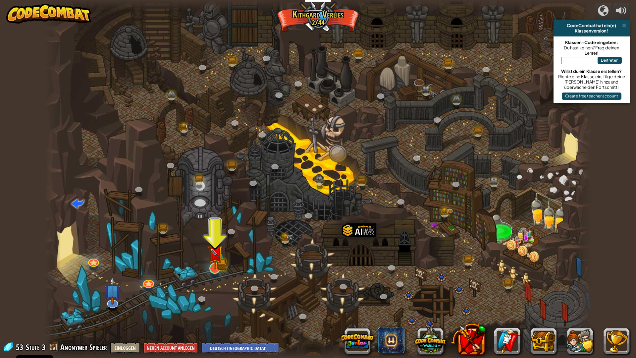
click at [210, 275] on div at bounding box center [317, 179] width 547 height 358
click at [212, 263] on img at bounding box center [214, 252] width 15 height 33
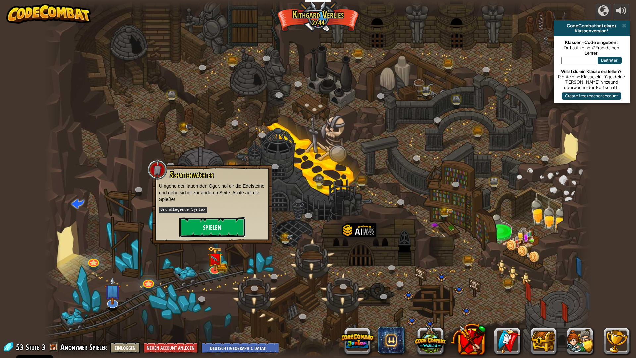
click at [212, 225] on button "Spielen" at bounding box center [212, 227] width 66 height 20
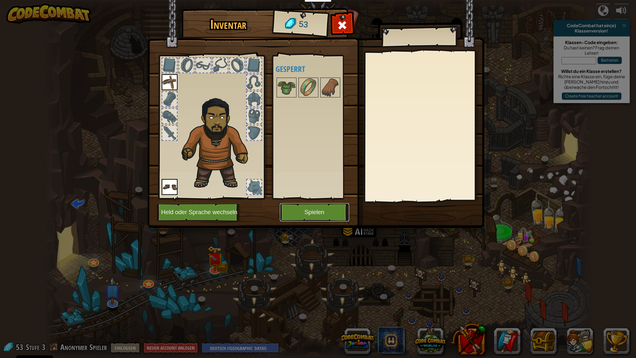
click at [316, 220] on button "Spielen" at bounding box center [314, 212] width 69 height 18
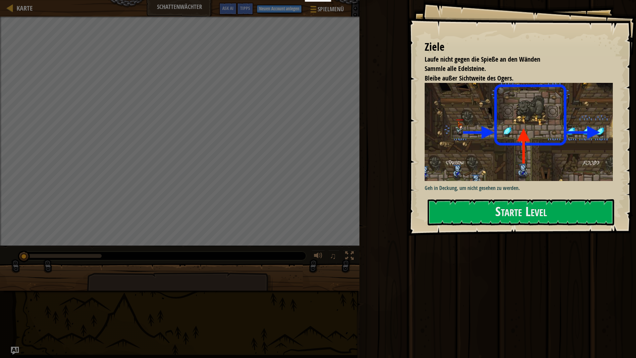
click at [487, 184] on p "Geh in Deckung, um nicht gesehen zu werden." at bounding box center [521, 188] width 193 height 8
click at [497, 199] on button "Starte Level" at bounding box center [521, 212] width 187 height 26
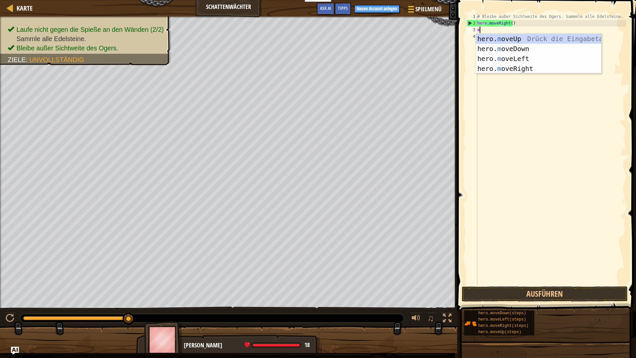
scroll to position [3, 0]
type textarea "mo"
click at [517, 39] on div "hero. mo veUp Drück die Eingabetaste hero. mo veDown Drück die Eingabetaste her…" at bounding box center [538, 64] width 125 height 60
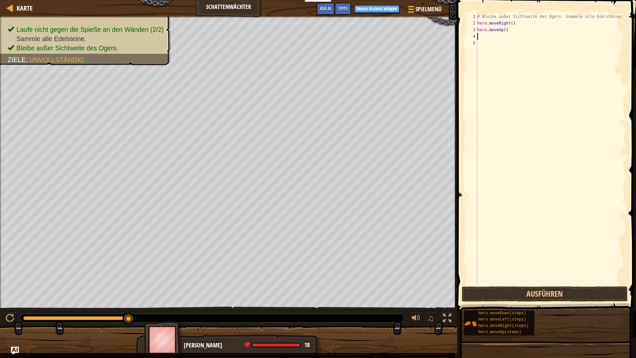
type textarea "m"
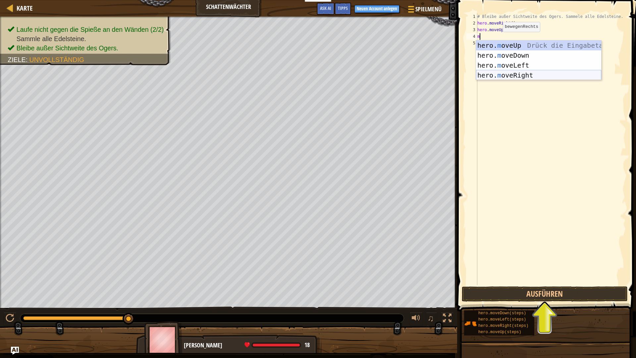
click at [518, 73] on div "hero. m oveUp Drück die Eingabetaste hero. m oveDown Drück die Eingabetaste her…" at bounding box center [538, 70] width 125 height 60
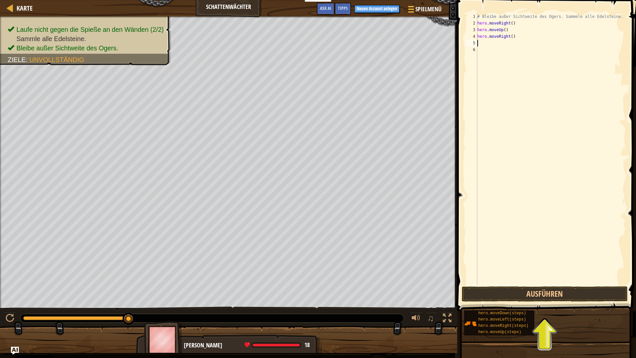
type textarea "m"
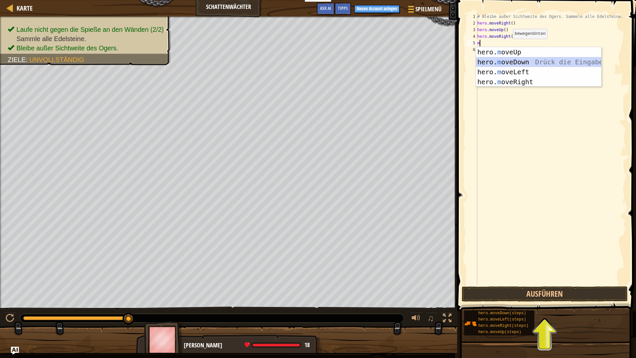
click at [519, 63] on div "hero. m oveUp Drück die Eingabetaste hero. m oveDown Drück die Eingabetaste her…" at bounding box center [538, 77] width 125 height 60
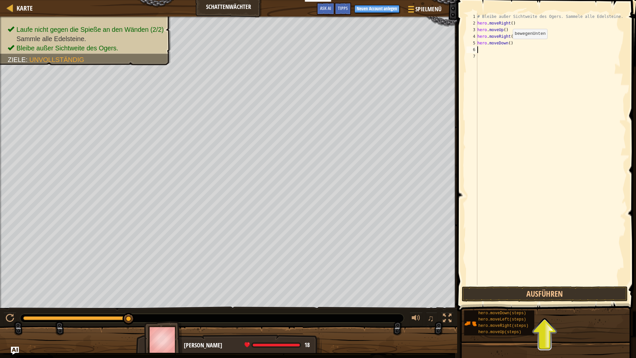
type textarea "m"
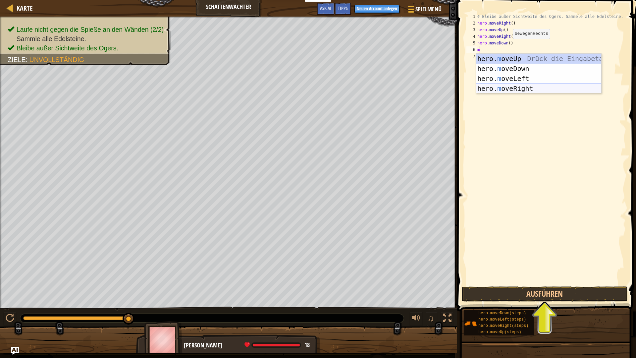
click at [513, 87] on div "hero. m oveUp Drück die Eingabetaste hero. m oveDown Drück die Eingabetaste her…" at bounding box center [538, 84] width 125 height 60
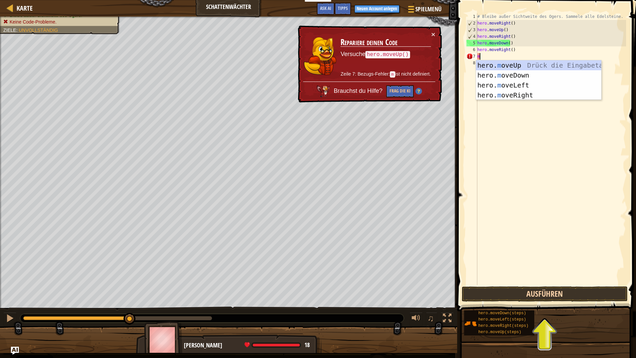
type textarea "m"
click at [540, 297] on button "Ausführen" at bounding box center [545, 293] width 166 height 15
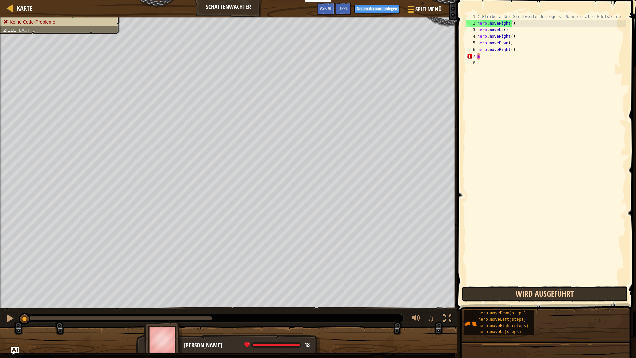
click at [541, 295] on button "Wird ausgeführt" at bounding box center [545, 293] width 166 height 15
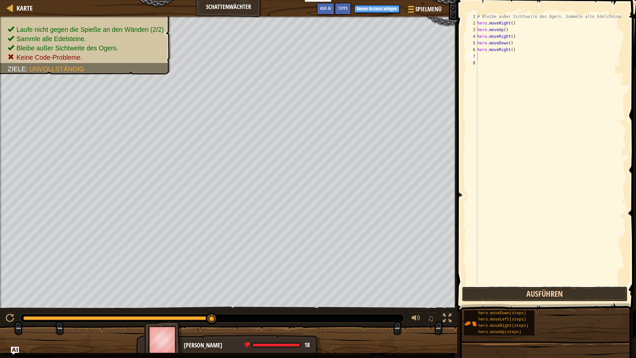
click at [558, 292] on button "Ausführen" at bounding box center [545, 293] width 166 height 15
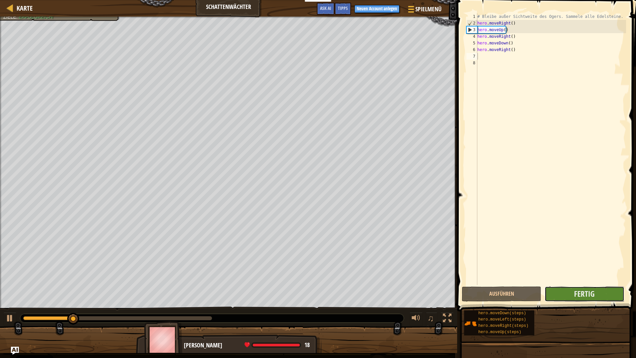
click at [577, 301] on button "Fertig" at bounding box center [585, 293] width 80 height 15
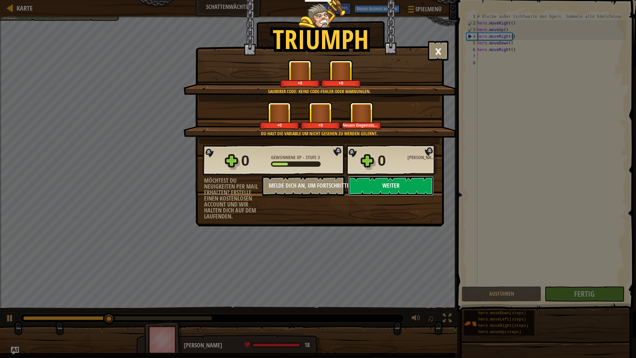
click at [383, 190] on button "Weiter" at bounding box center [390, 186] width 85 height 20
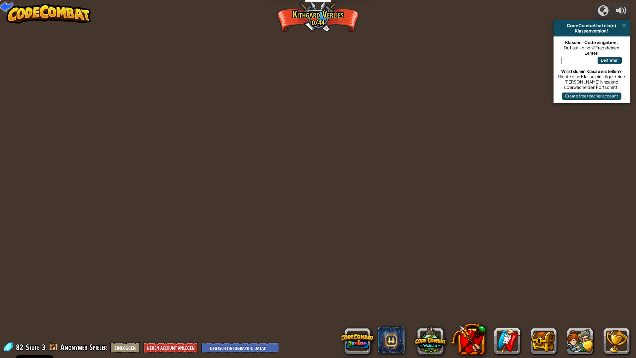
select select "de-DE"
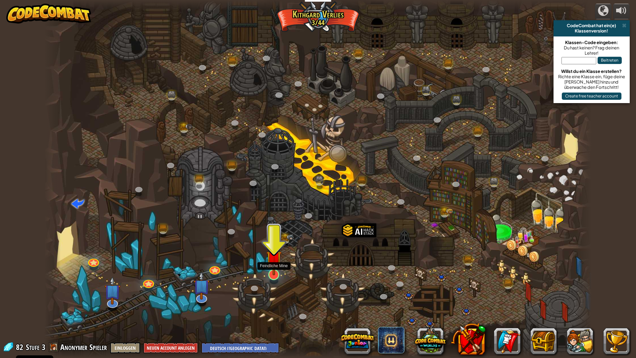
click at [275, 264] on img at bounding box center [273, 258] width 15 height 35
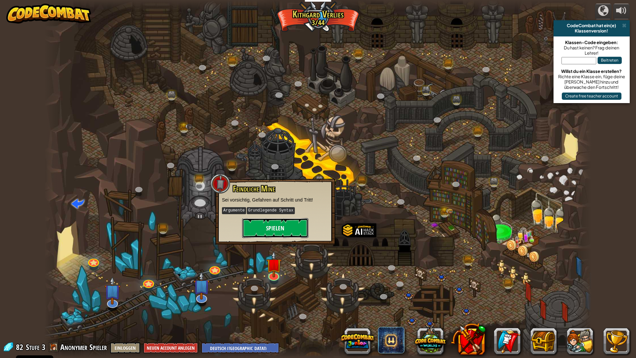
click at [275, 230] on button "Spielen" at bounding box center [275, 228] width 66 height 20
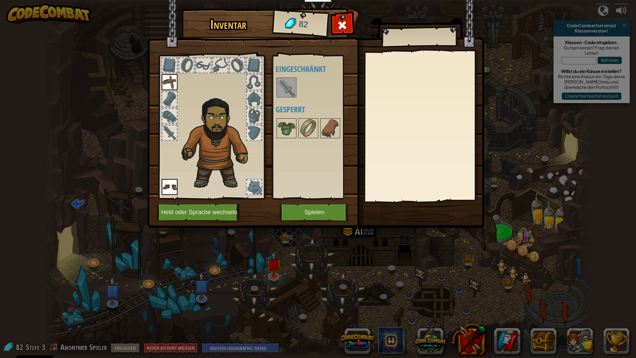
click at [287, 84] on img at bounding box center [286, 87] width 19 height 19
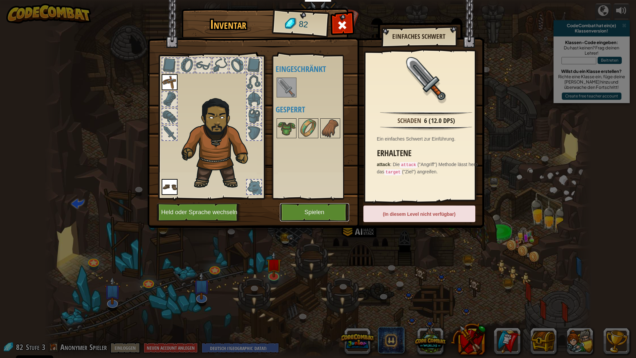
click at [336, 210] on button "Spielen" at bounding box center [314, 212] width 69 height 18
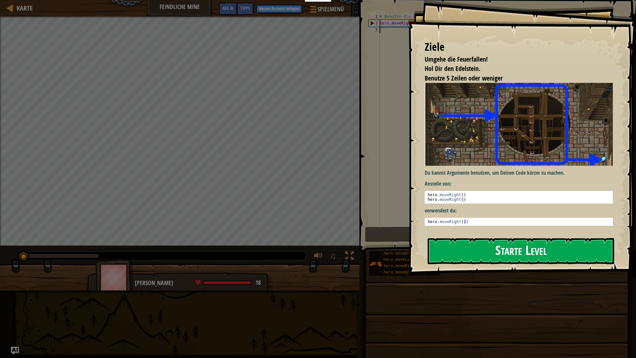
click at [515, 242] on button "Starte Level" at bounding box center [521, 251] width 187 height 26
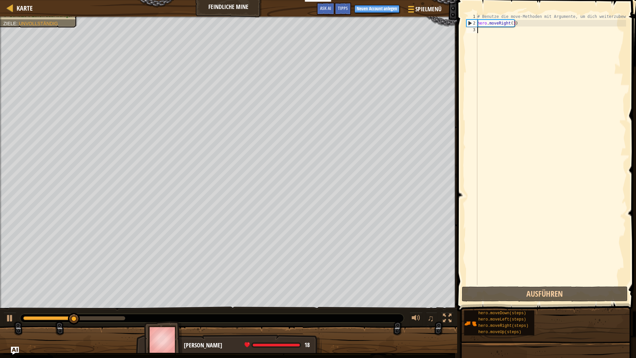
type textarea "m"
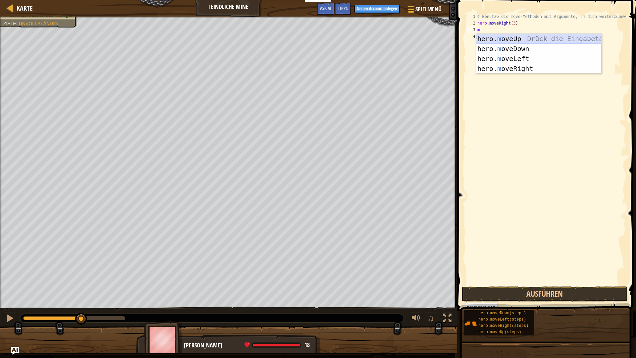
click at [517, 40] on div "hero. m oveUp Drück die Eingabetaste hero. m oveDown Drück die Eingabetaste her…" at bounding box center [538, 64] width 125 height 60
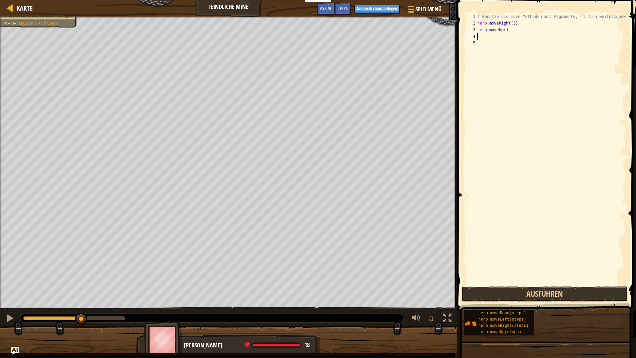
type textarea "m"
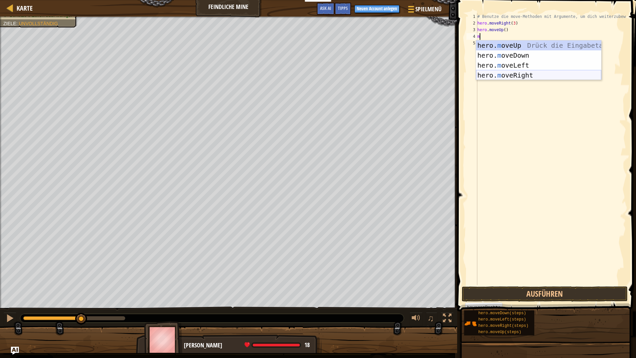
click at [520, 72] on div "hero. m oveUp Drück die Eingabetaste hero. m oveDown Drück die Eingabetaste her…" at bounding box center [538, 70] width 125 height 60
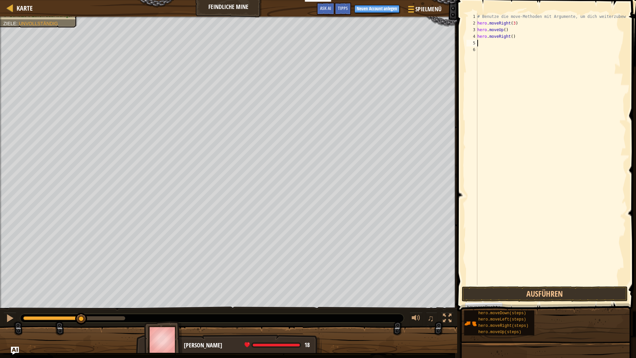
type textarea "m"
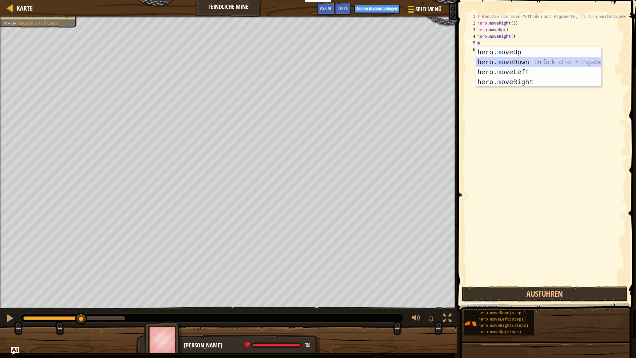
click at [518, 62] on div "hero. m oveUp Drück die Eingabetaste hero. m oveDown Drück die Eingabetaste her…" at bounding box center [538, 77] width 125 height 60
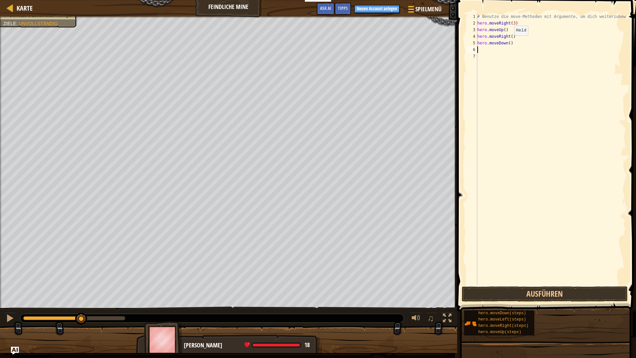
click at [509, 42] on div "# Benutze die move-Methoden mit Argumente, um dich weiterzubewegen hero . moveR…" at bounding box center [551, 155] width 150 height 285
type textarea "hero.moveDown(3)"
click at [487, 46] on div "# Benutze die move-Methoden mit Argumente, um dich weiterzubewegen hero . moveR…" at bounding box center [551, 155] width 150 height 285
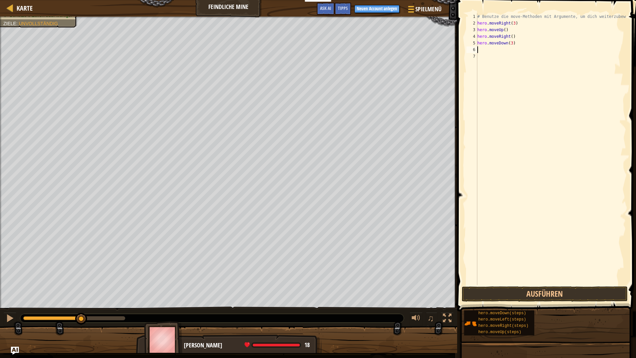
type textarea "m"
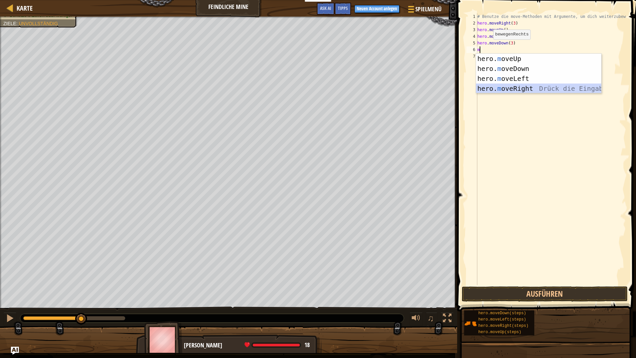
click at [534, 87] on div "hero. m oveUp Drück die Eingabetaste hero. m oveDown Drück die Eingabetaste her…" at bounding box center [538, 84] width 125 height 60
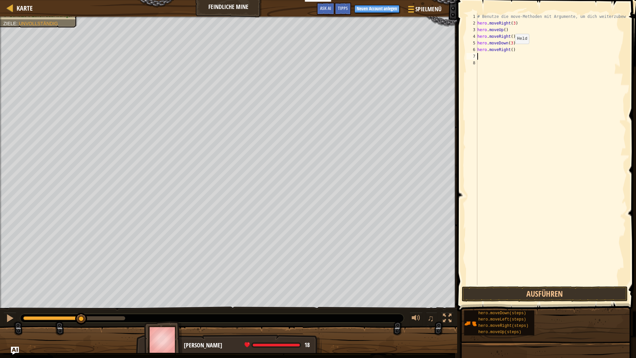
click at [510, 50] on div "# Benutze die move-Methoden mit Argumente, um dich weiterzubewegen hero . moveR…" at bounding box center [551, 155] width 150 height 285
type textarea "hero.moveRight(2)"
click at [553, 294] on button "Ausführen" at bounding box center [545, 293] width 166 height 15
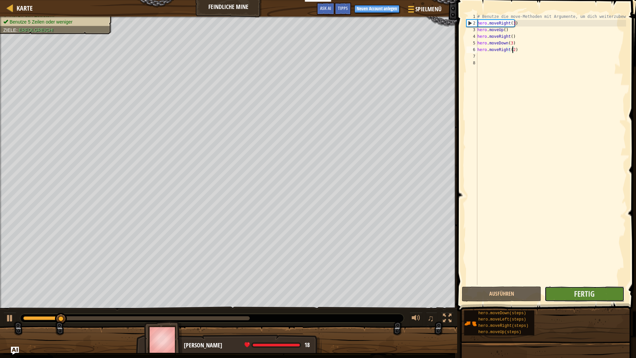
click at [553, 295] on button "Fertig" at bounding box center [585, 293] width 80 height 15
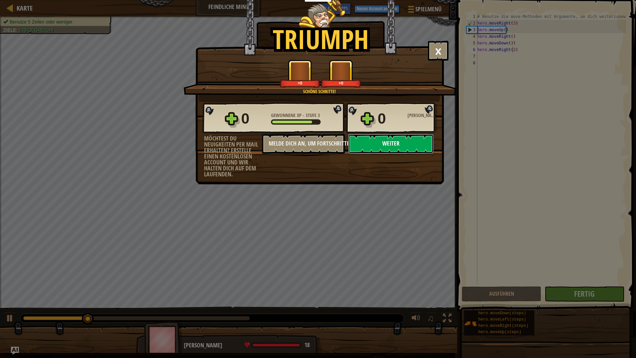
click at [394, 141] on button "Weiter" at bounding box center [390, 144] width 85 height 20
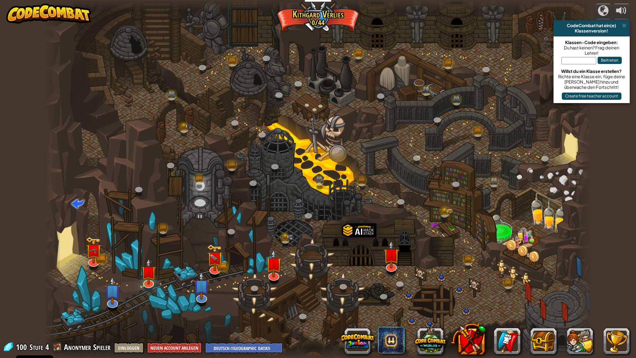
select select "de-DE"
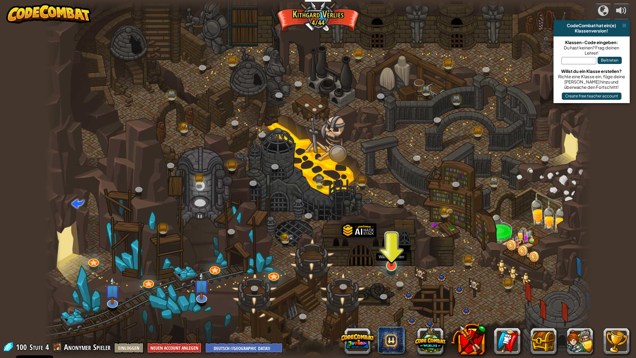
click at [385, 263] on img at bounding box center [391, 249] width 15 height 35
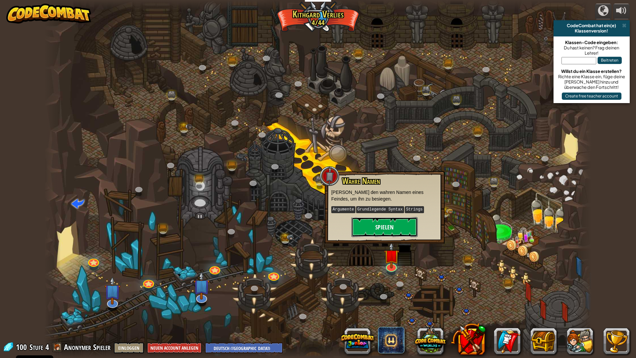
click at [371, 233] on button "Spielen" at bounding box center [384, 227] width 66 height 20
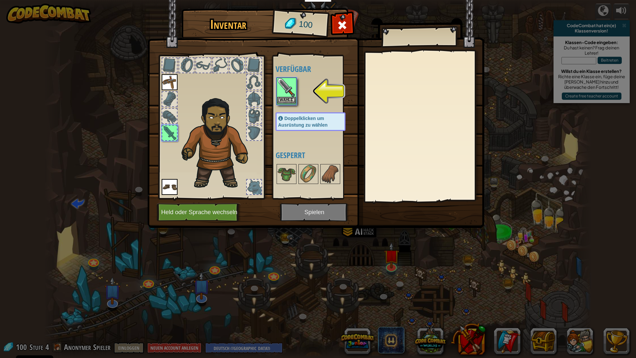
click at [289, 92] on img at bounding box center [286, 87] width 19 height 19
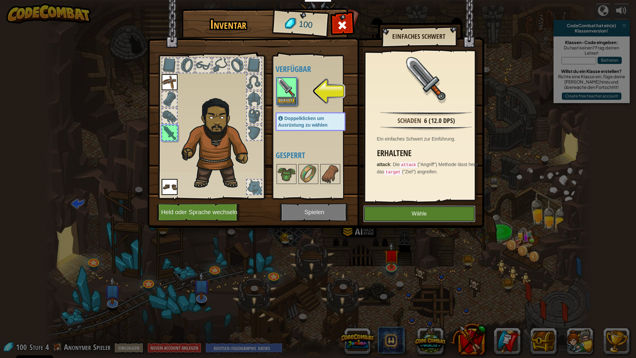
click at [448, 214] on button "Wähle" at bounding box center [419, 213] width 112 height 17
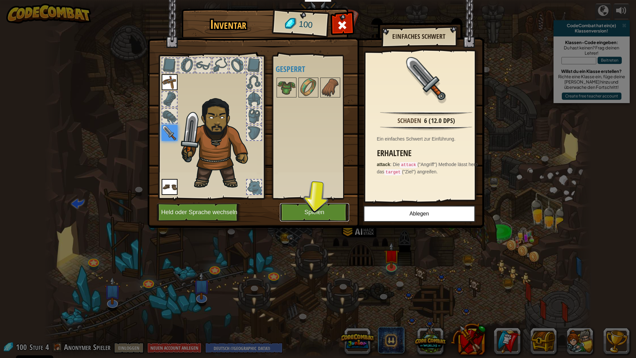
click at [321, 210] on button "Spielen" at bounding box center [314, 212] width 69 height 18
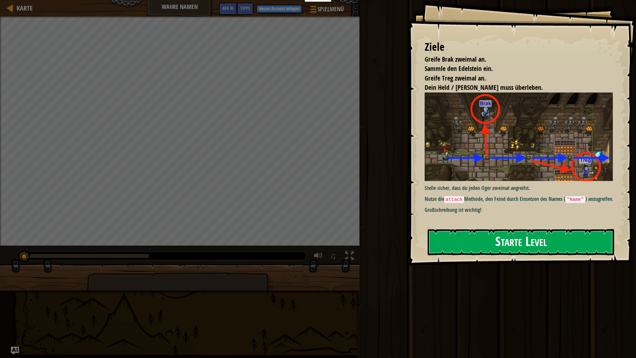
click at [527, 242] on button "Starte Level" at bounding box center [521, 242] width 187 height 26
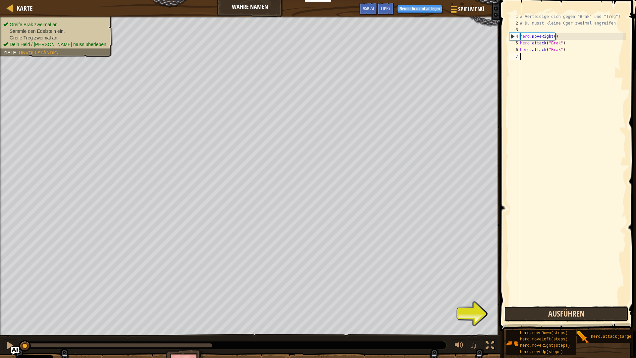
click at [570, 316] on button "Ausführen" at bounding box center [566, 313] width 124 height 15
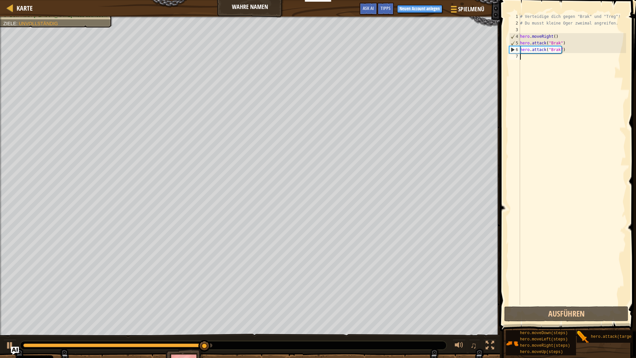
type textarea "m"
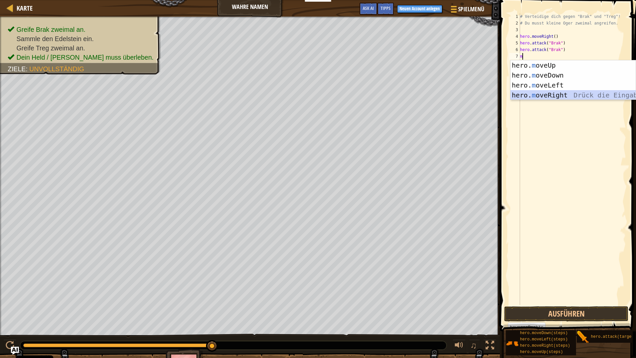
click at [550, 92] on div "hero. m oveUp Drück die Eingabetaste hero. m oveDown Drück die Eingabetaste her…" at bounding box center [573, 90] width 125 height 60
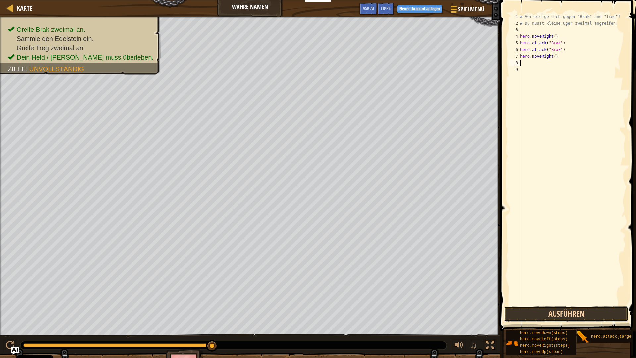
click at [581, 315] on button "Ausführen" at bounding box center [566, 313] width 124 height 15
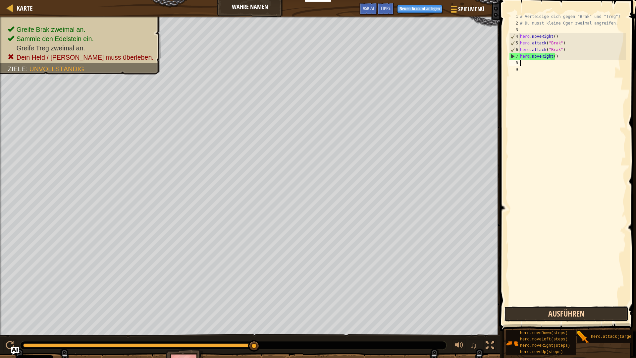
click at [561, 311] on button "Ausführen" at bounding box center [566, 313] width 124 height 15
click at [530, 66] on div "# Verteidige dich gegen "Brak" und "Treg"! # Du musst kleine Oger zweimal angre…" at bounding box center [572, 165] width 107 height 305
click at [558, 56] on div "# Verteidige dich gegen "Brak" und "Treg"! # Du musst kleine Oger zweimal angre…" at bounding box center [572, 165] width 107 height 305
type textarea "hero.moveRight()"
click at [534, 64] on div "# Verteidige dich gegen "Brak" und "Treg"! # Du musst kleine Oger zweimal angre…" at bounding box center [572, 165] width 107 height 305
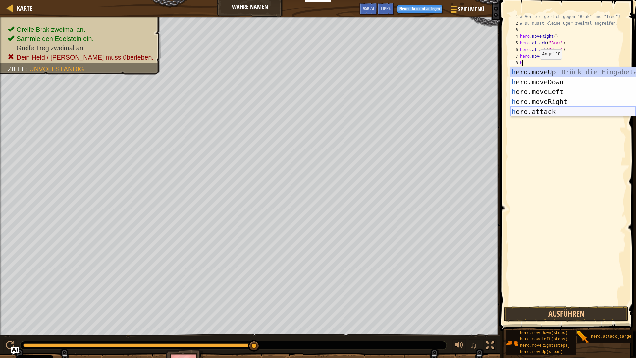
click at [547, 108] on div "h ero.moveUp Drück die Eingabetaste h ero.moveDown Drück die Eingabetaste h ero…" at bounding box center [573, 102] width 125 height 70
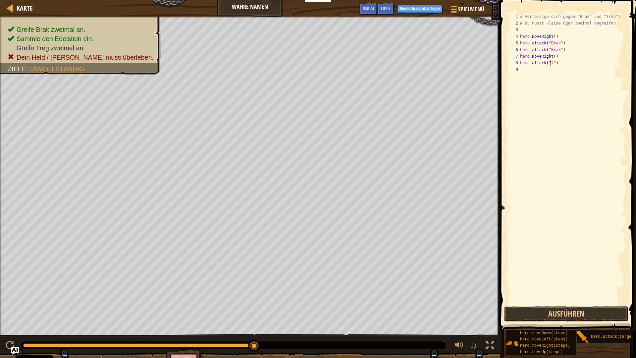
scroll to position [3, 3]
click at [550, 61] on div "# Verteidige dich gegen "Brak" und "Treg"! # Du musst kleine Oger zweimal angre…" at bounding box center [572, 165] width 107 height 305
type textarea "hero.attack("treg")"
drag, startPoint x: 562, startPoint y: 64, endPoint x: 519, endPoint y: 66, distance: 43.1
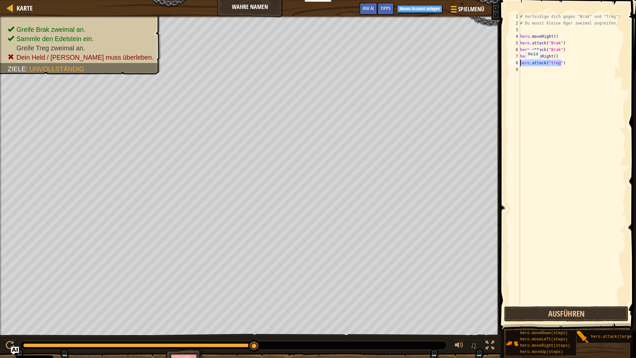
click at [519, 66] on div "hero.attack("treg") 1 2 3 4 5 6 7 8 9 # Verteidige dich gegen "Brak" und "Treg"…" at bounding box center [567, 159] width 118 height 292
click at [525, 69] on div "# Verteidige dich gegen "Brak" und "Treg"! # Du musst kleine Oger zweimal angre…" at bounding box center [572, 165] width 107 height 305
paste textarea "hero.attack("treg")"
type textarea "hero.attack("treg")"
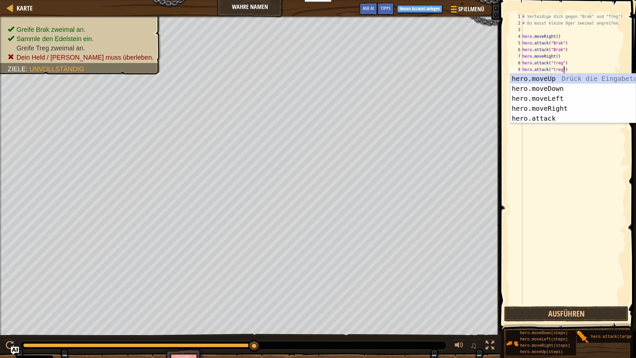
click at [534, 176] on div "# Verteidige dich gegen "Brak" und "Treg"! # Du musst kleine Oger zweimal angre…" at bounding box center [573, 165] width 105 height 305
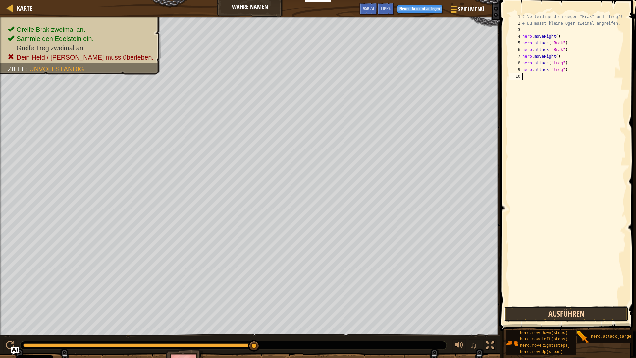
click at [594, 312] on button "Ausführen" at bounding box center [566, 313] width 124 height 15
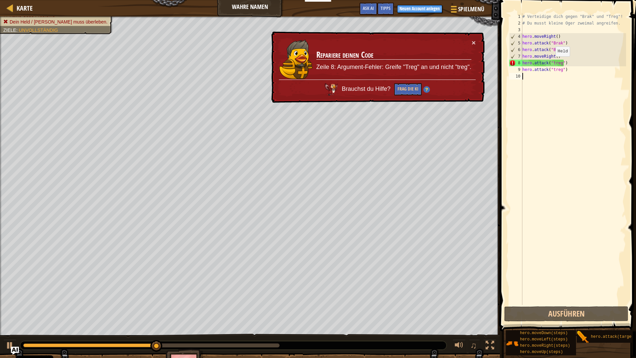
click at [552, 63] on div "# Verteidige dich gegen "Brak" und "Treg"! # Du musst kleine Oger zweimal angre…" at bounding box center [573, 165] width 105 height 305
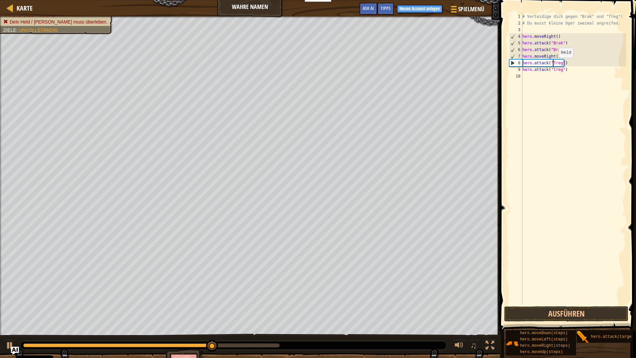
scroll to position [3, 3]
click at [553, 69] on div "# Verteidige dich gegen "Brak" und "Treg"! # Du musst kleine Oger zweimal angre…" at bounding box center [573, 165] width 105 height 305
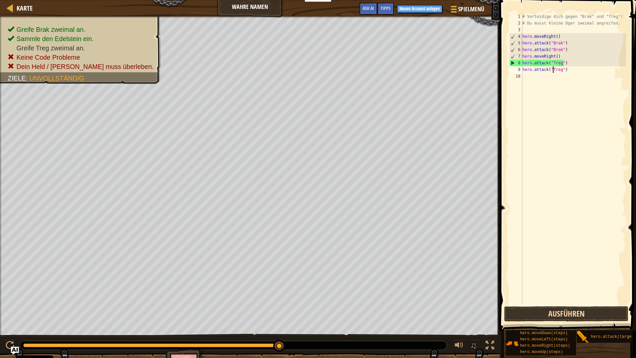
type textarea "hero.attack("Treg")"
click at [598, 310] on button "Ausführen" at bounding box center [566, 313] width 124 height 15
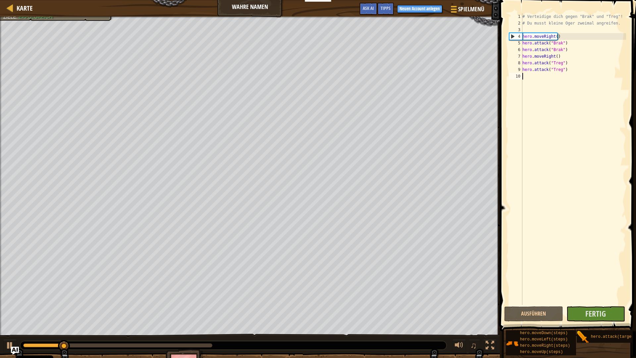
click at [534, 79] on div "# Verteidige dich gegen "Brak" und "Treg"! # Du musst kleine Oger zweimal angre…" at bounding box center [573, 165] width 105 height 305
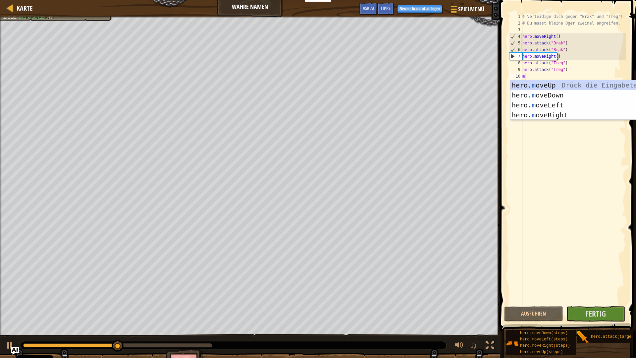
type textarea "mo"
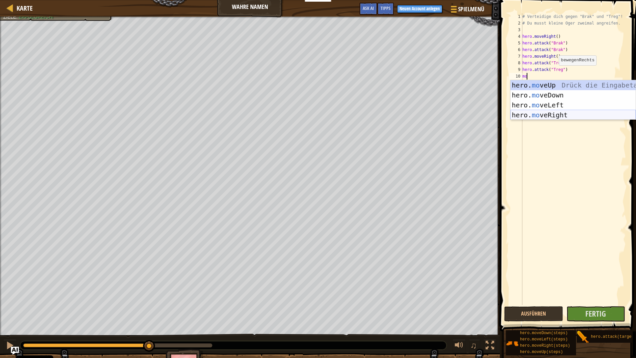
click at [587, 115] on div "hero. mo veUp Drück die Eingabetaste hero. mo veDown Drück die Eingabetaste her…" at bounding box center [573, 110] width 125 height 60
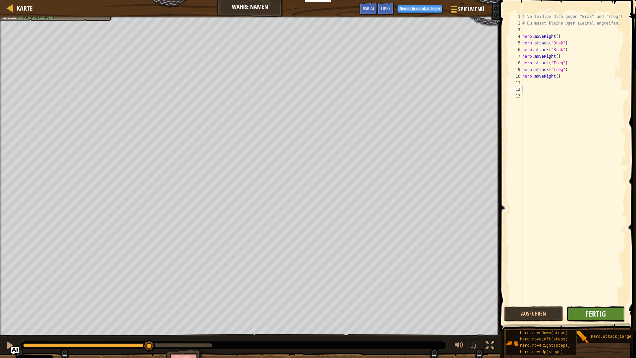
click at [603, 310] on span "Fertig" at bounding box center [595, 313] width 21 height 11
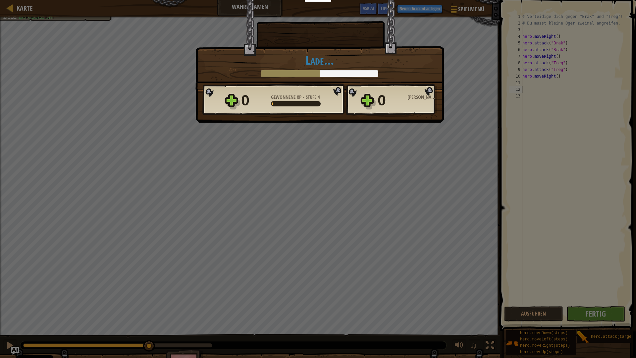
click at [326, 144] on div "Triumph × Wenn ein Gegner seinen wahren Namen nennt, ist die Aufgabe einfach. S…" at bounding box center [318, 179] width 636 height 358
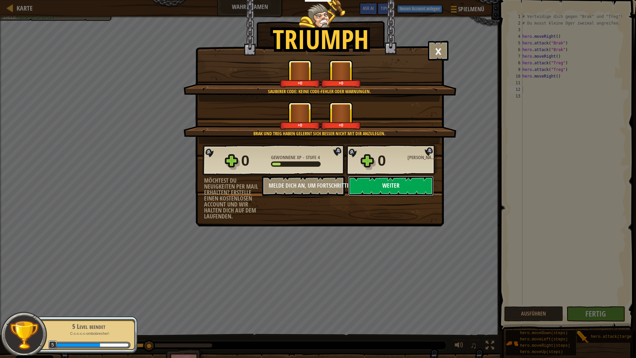
click at [413, 183] on button "Weiter" at bounding box center [390, 186] width 85 height 20
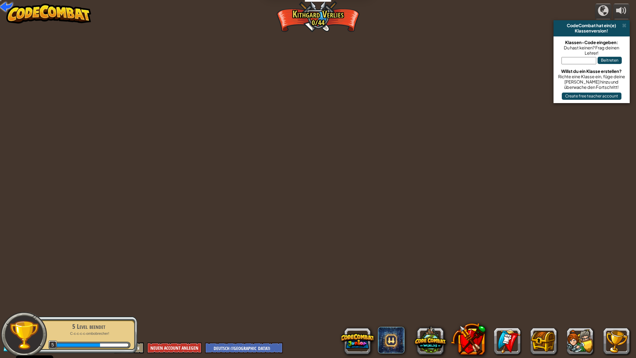
select select "de-DE"
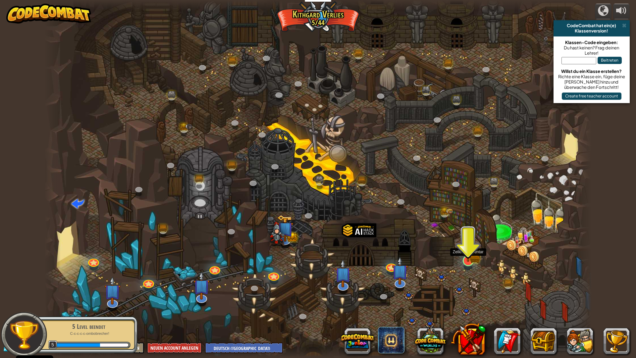
click at [468, 261] on img at bounding box center [467, 244] width 15 height 33
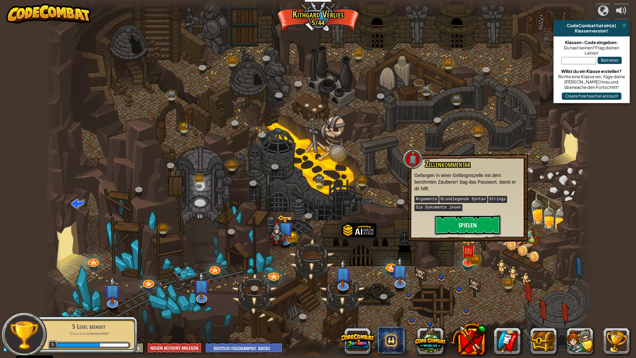
click at [468, 225] on button "Spielen" at bounding box center [468, 225] width 66 height 20
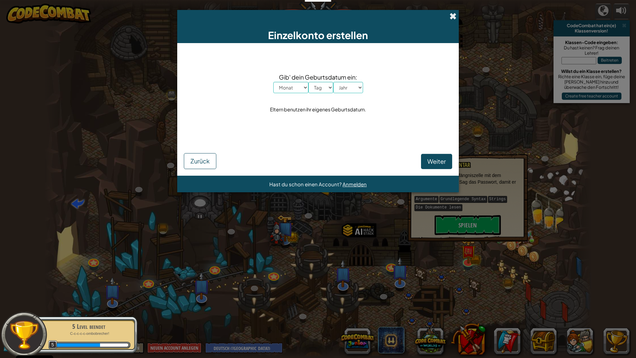
click at [454, 17] on span at bounding box center [453, 16] width 7 height 7
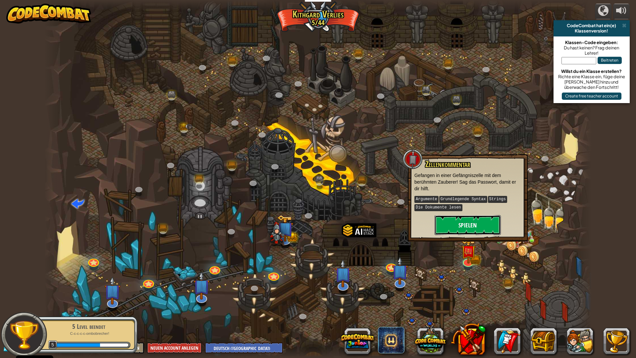
click at [482, 223] on button "Spielen" at bounding box center [468, 225] width 66 height 20
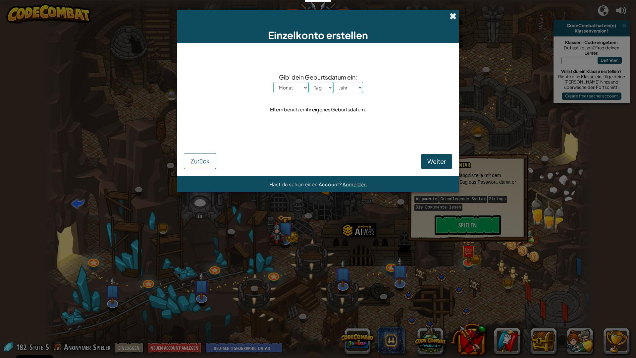
click at [454, 14] on span at bounding box center [453, 16] width 7 height 7
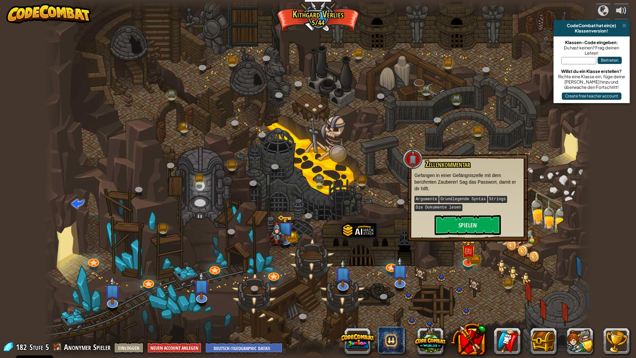
click at [171, 223] on div at bounding box center [317, 179] width 547 height 358
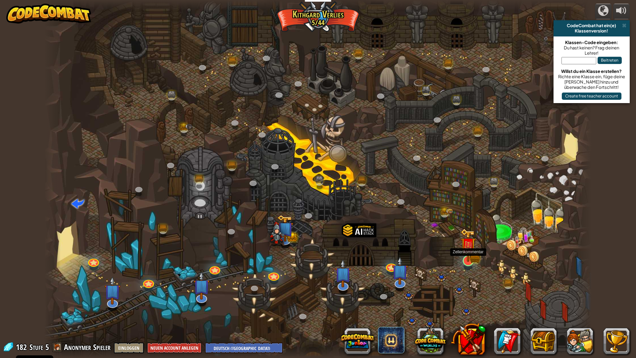
click at [470, 258] on img at bounding box center [467, 244] width 15 height 33
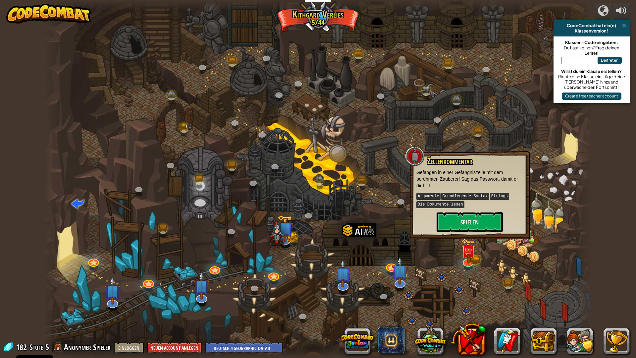
click at [466, 208] on p "Argumente Grundlegende Syntax Strings Die Dokumente lesen" at bounding box center [469, 200] width 107 height 17
click at [467, 214] on button "Spielen" at bounding box center [470, 222] width 66 height 20
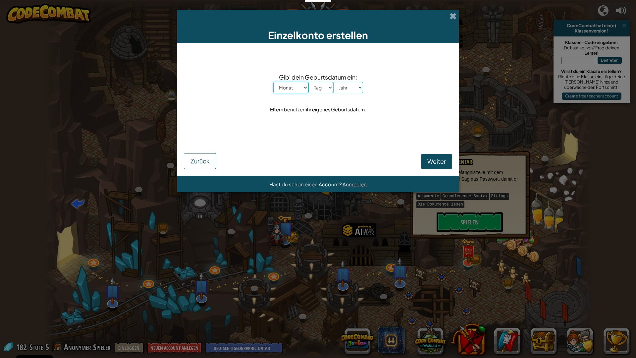
click at [286, 87] on select "Monat Januar Februar März April Mai Juni July August September Oktober November…" at bounding box center [290, 87] width 35 height 11
select select "1"
click at [273, 82] on select "Monat Januar Februar März April Mai Juni July August September Oktober November…" at bounding box center [290, 87] width 35 height 11
click at [318, 90] on select "Tag 1 2 3 4 5 6 7 8 9 10 11 12 13 14 15 16 17 18 19 20 21 22 23 24 25 26 27 28 …" at bounding box center [320, 87] width 25 height 11
select select "12"
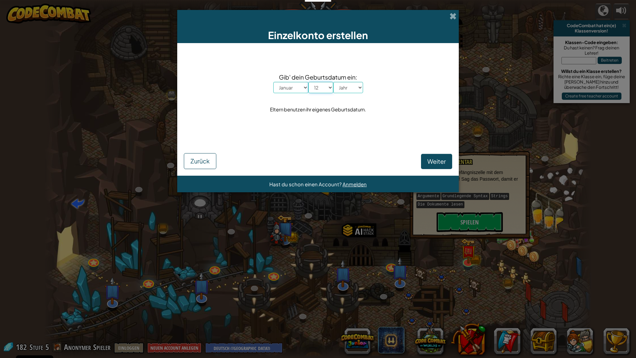
click at [308, 82] on select "Tag 1 2 3 4 5 6 7 8 9 10 11 12 13 14 15 16 17 18 19 20 21 22 23 24 25 26 27 28 …" at bounding box center [320, 87] width 25 height 11
click at [350, 93] on div "Gib' dein Geburtsdatum ein: Monat Januar Februar März April Mai Juni July Augus…" at bounding box center [318, 93] width 268 height 87
click at [351, 86] on select "Jahr 2025 2024 2023 2022 2021 2020 2019 2018 2017 2016 2015 2014 2013 2012 2011…" at bounding box center [348, 87] width 30 height 11
select select "2009"
click at [333, 82] on select "Jahr 2025 2024 2023 2022 2021 2020 2019 2018 2017 2016 2015 2014 2013 2012 2011…" at bounding box center [348, 87] width 30 height 11
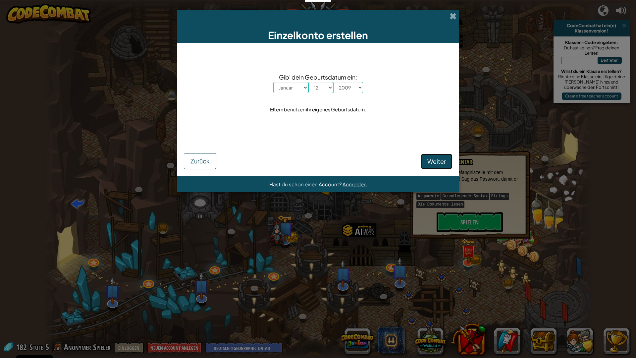
click at [432, 159] on span "Weiter" at bounding box center [436, 161] width 19 height 8
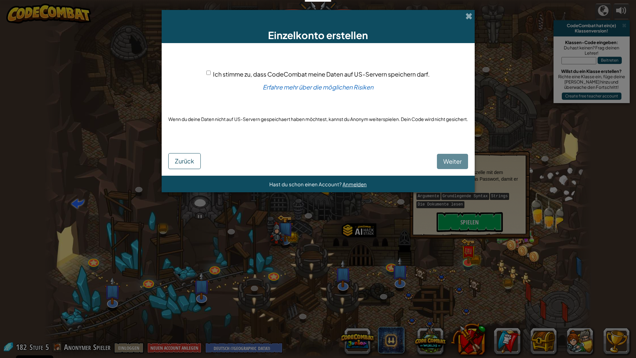
click at [207, 71] on input "Ich stimme zu, dass CodeCombat meine Daten auf US-Servern speichern darf." at bounding box center [208, 73] width 4 height 4
checkbox input "true"
click at [452, 160] on span "Weiter" at bounding box center [452, 161] width 19 height 8
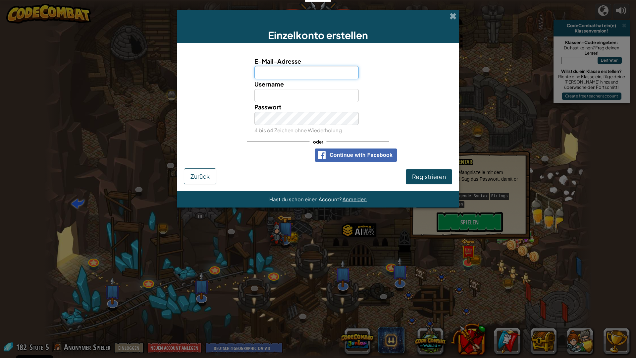
click at [292, 74] on input "E-Mail-Adresse" at bounding box center [306, 72] width 105 height 13
type input "nezoxking123@gmail.com"
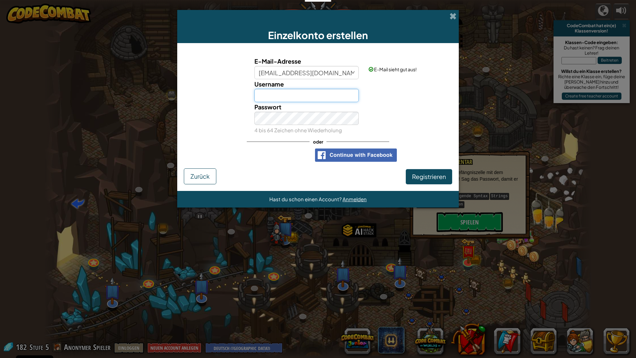
click at [298, 95] on input "Username" at bounding box center [306, 95] width 105 height 13
click at [283, 93] on input "Nezox" at bounding box center [306, 95] width 105 height 13
click at [296, 95] on input "Nezox2354" at bounding box center [306, 95] width 105 height 13
type input "Nezox67"
click at [422, 174] on span "Registrieren" at bounding box center [429, 177] width 34 height 8
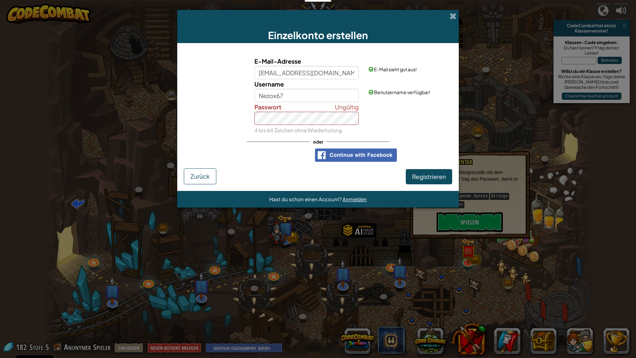
click at [368, 117] on div "Ungültig Passwort 4 bis 64 Zeichen ohne Wiederholung" at bounding box center [318, 118] width 275 height 33
click at [446, 176] on button "Registrieren" at bounding box center [429, 176] width 46 height 15
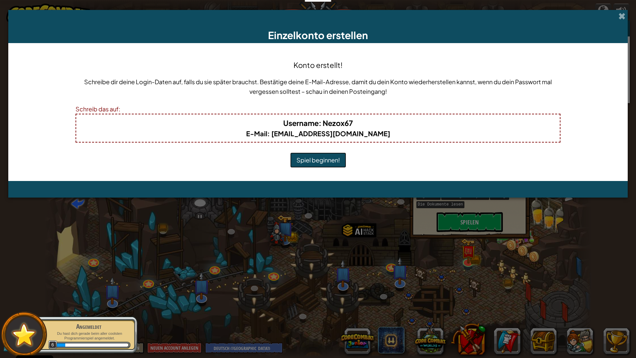
click at [322, 158] on button "Spiel beginnen!" at bounding box center [318, 159] width 56 height 15
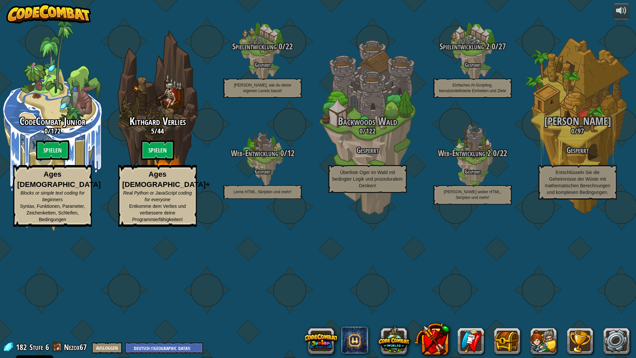
select select "de-DE"
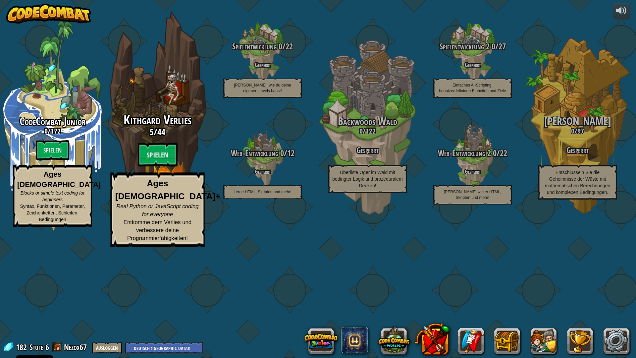
click at [155, 205] on div "Kithgard Verlies 5 / 44 Spielen Ages [DEMOGRAPHIC_DATA]+ Real Python or JavaScr…" at bounding box center [157, 180] width 126 height 134
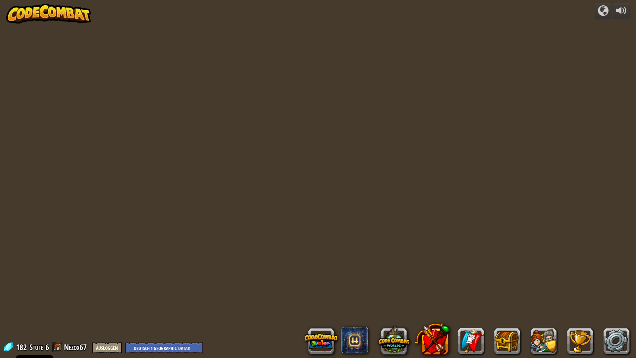
select select "de-DE"
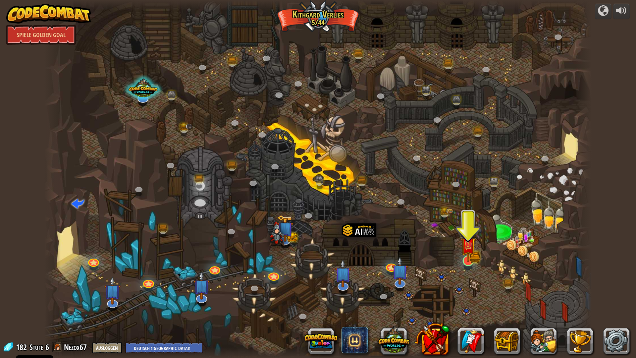
click at [462, 257] on img at bounding box center [467, 244] width 15 height 33
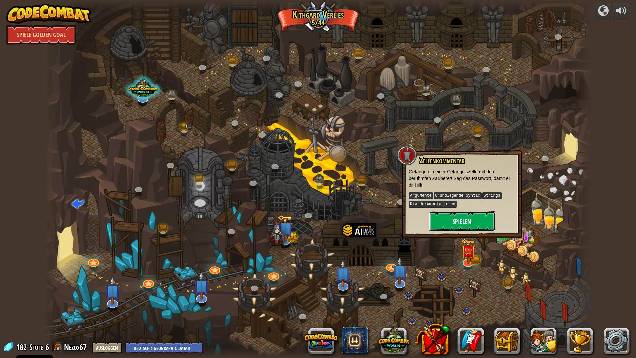
click at [456, 218] on button "Spielen" at bounding box center [462, 221] width 66 height 20
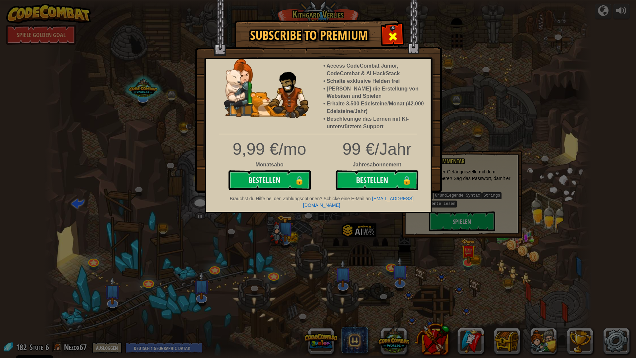
click at [394, 26] on div at bounding box center [392, 35] width 21 height 21
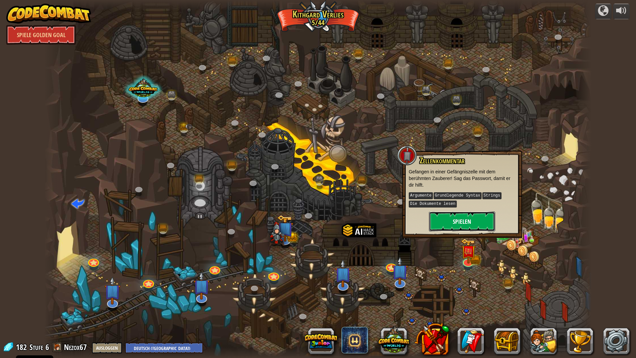
click at [467, 217] on button "Spielen" at bounding box center [462, 221] width 66 height 20
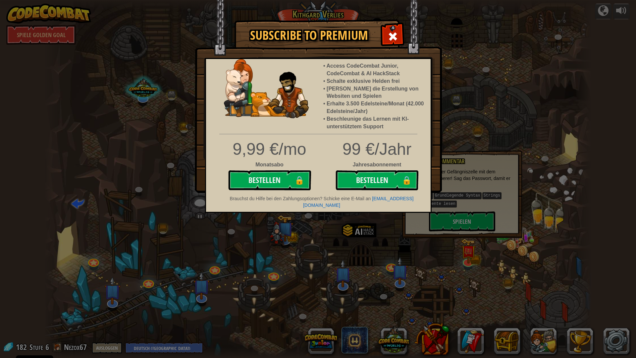
click at [383, 34] on div at bounding box center [392, 35] width 21 height 21
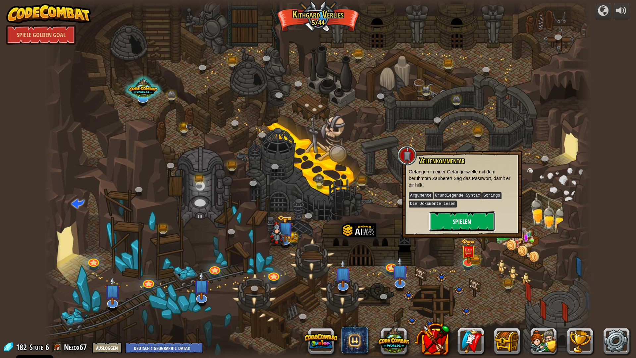
click at [445, 216] on button "Spielen" at bounding box center [462, 221] width 66 height 20
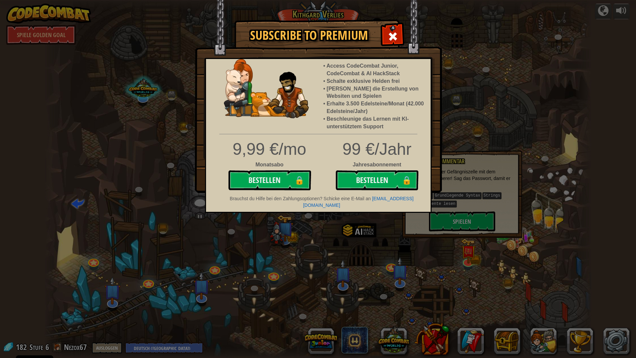
click at [465, 41] on div "Subscribe to Premium Access CodeCombat Junior, CodeCombat & AI HackStack Schalt…" at bounding box center [318, 179] width 636 height 358
click at [392, 36] on span at bounding box center [393, 36] width 11 height 11
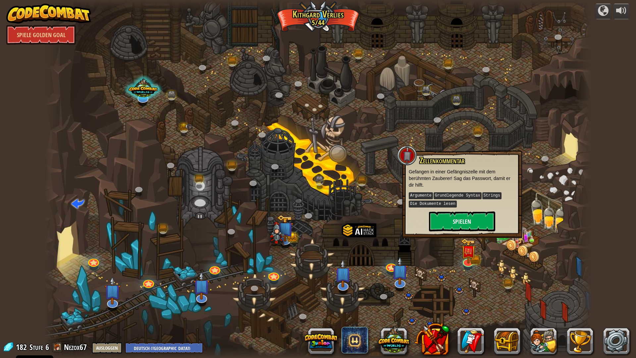
click at [371, 126] on div at bounding box center [317, 179] width 547 height 358
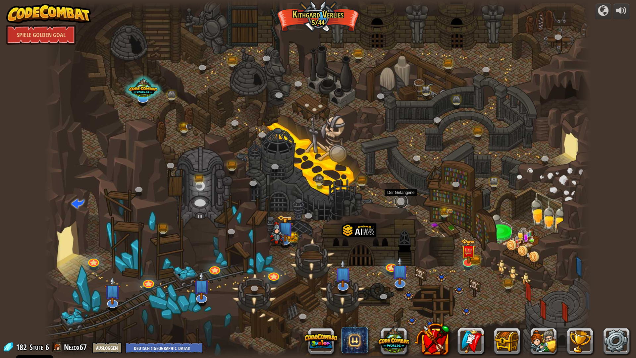
click at [399, 203] on link at bounding box center [401, 201] width 13 height 13
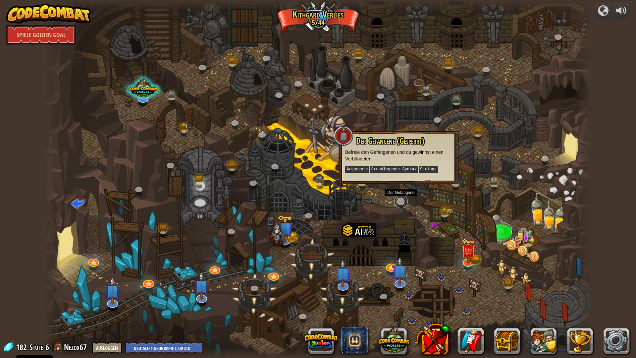
click at [401, 200] on link at bounding box center [401, 201] width 13 height 13
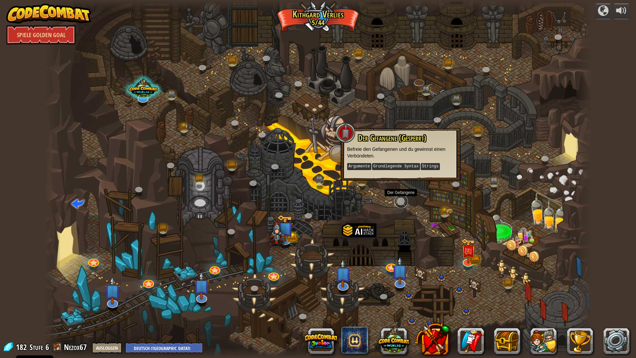
click at [401, 200] on link at bounding box center [401, 201] width 13 height 13
click at [398, 278] on img at bounding box center [400, 263] width 16 height 37
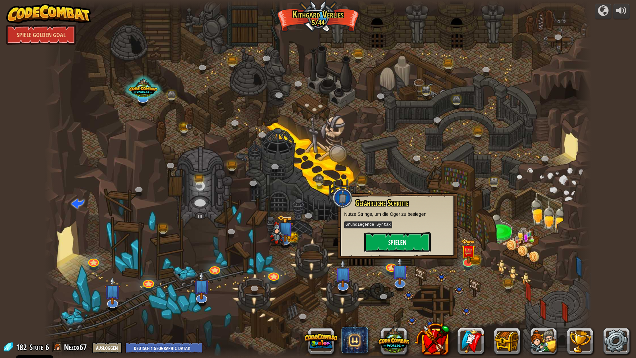
click at [406, 250] on button "Spielen" at bounding box center [397, 242] width 66 height 20
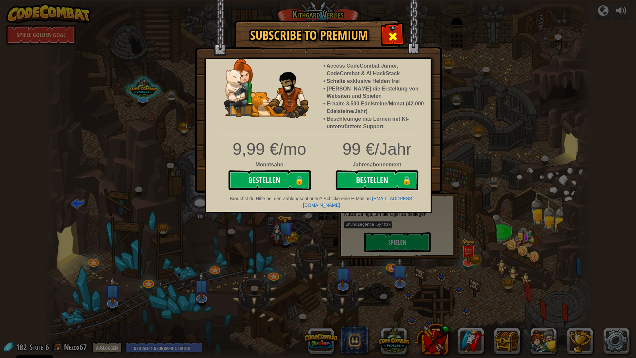
click at [395, 29] on div at bounding box center [392, 35] width 21 height 21
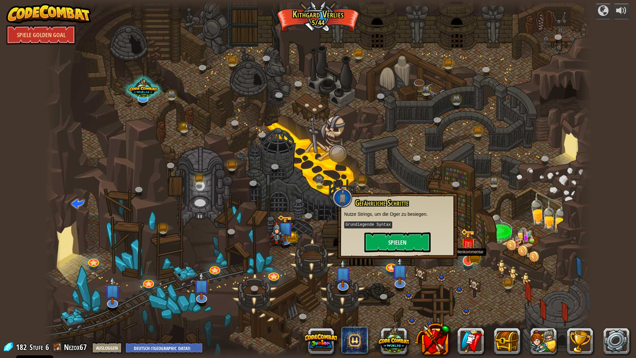
click at [465, 253] on img at bounding box center [467, 244] width 15 height 33
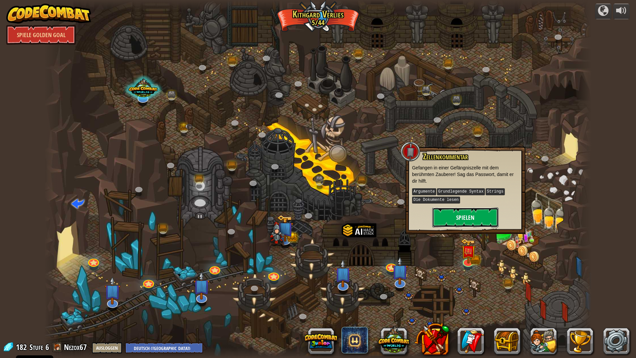
click at [463, 217] on button "Spielen" at bounding box center [465, 217] width 66 height 20
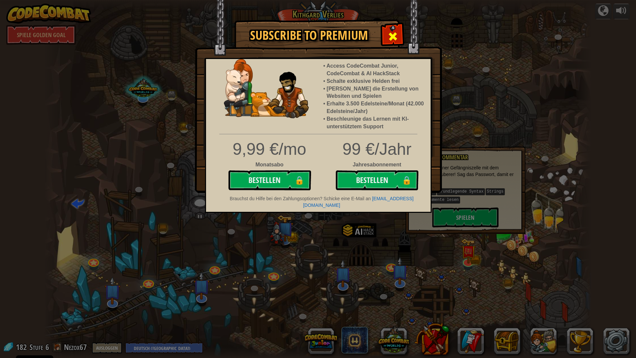
click at [398, 33] on div at bounding box center [392, 35] width 21 height 21
